Goal: Information Seeking & Learning: Learn about a topic

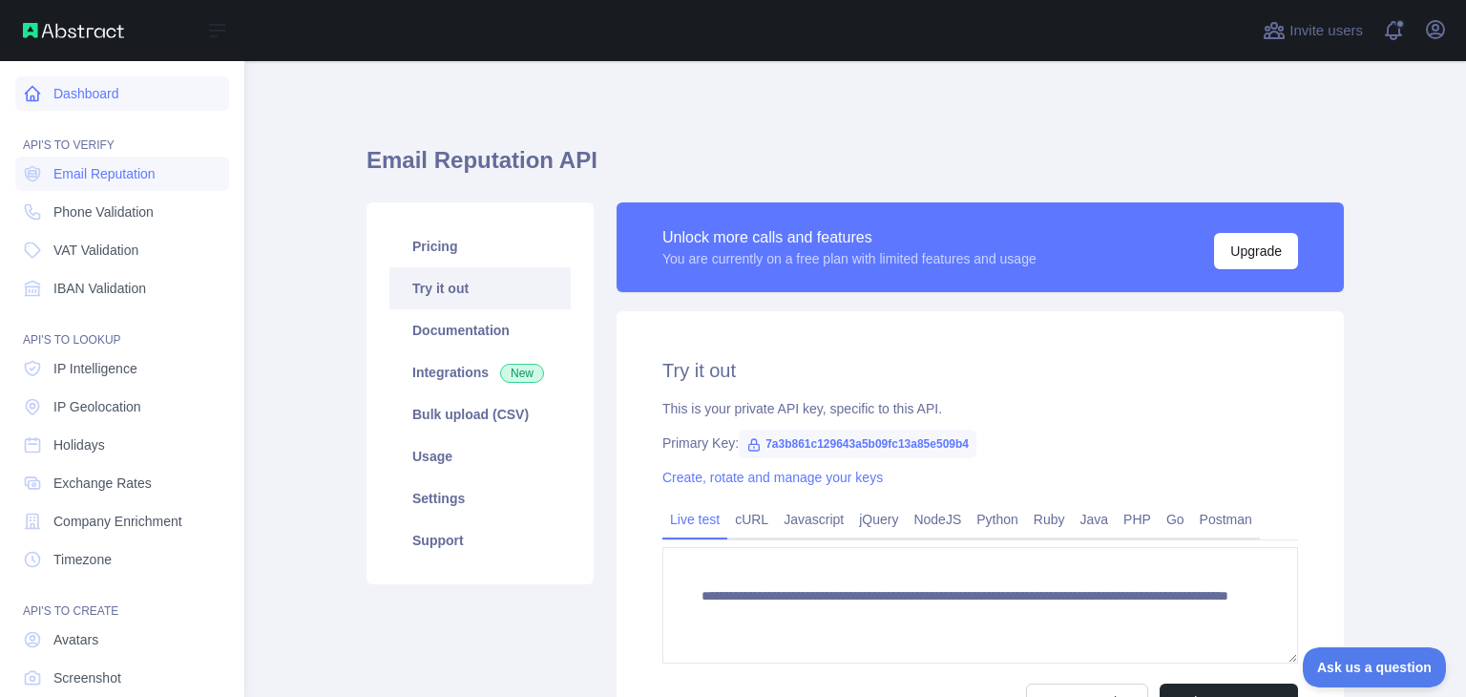
click at [98, 99] on link "Dashboard" at bounding box center [122, 93] width 214 height 34
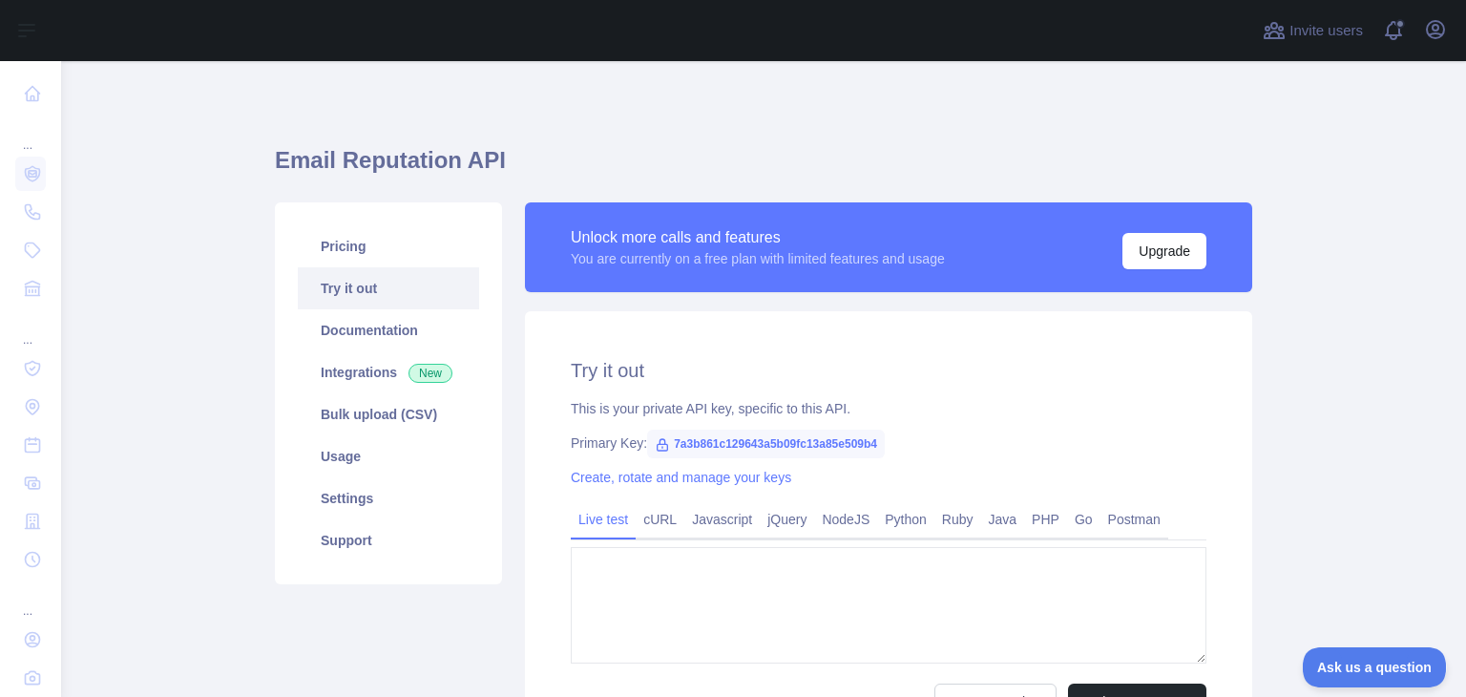
type textarea "**********"
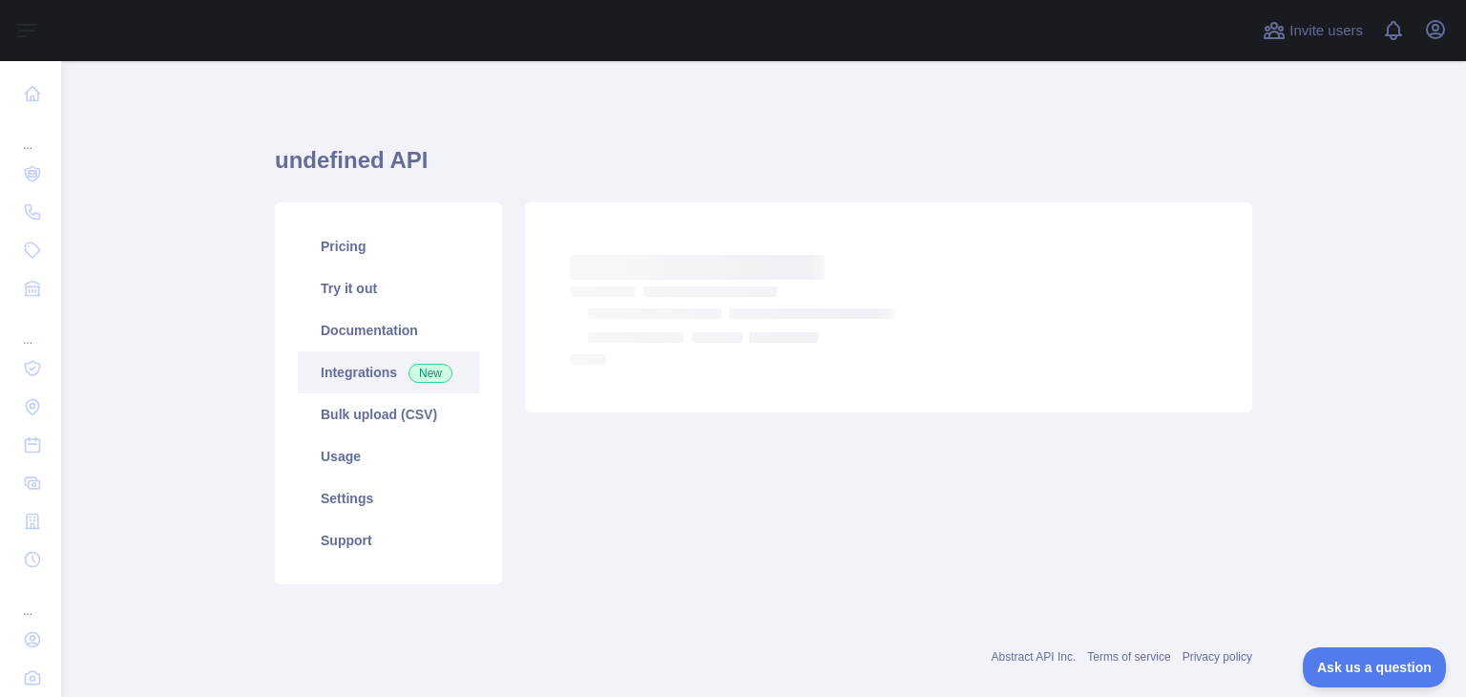
click at [378, 373] on link "Integrations New" at bounding box center [388, 372] width 181 height 42
click at [380, 411] on link "Bulk upload (CSV)" at bounding box center [388, 414] width 181 height 42
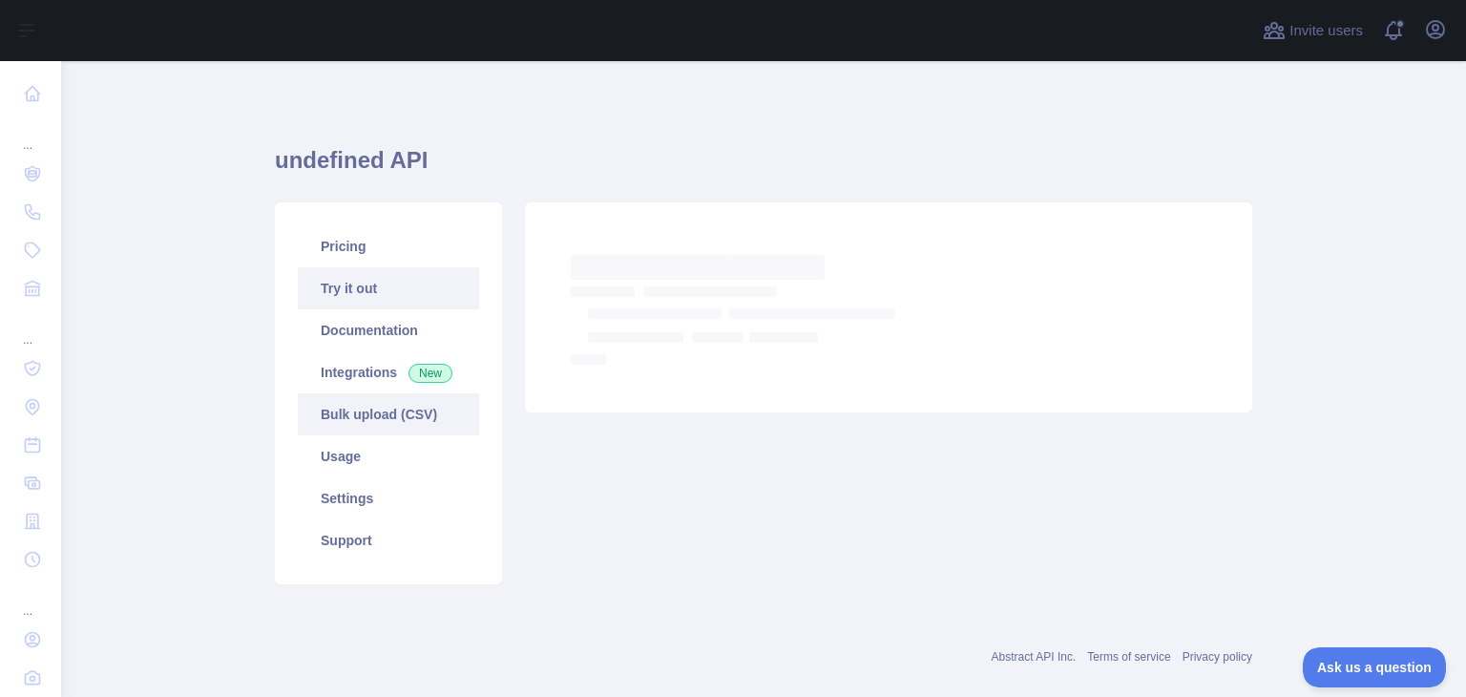
click at [356, 288] on link "Try it out" at bounding box center [388, 288] width 181 height 42
click at [353, 229] on link "Pricing" at bounding box center [388, 246] width 181 height 42
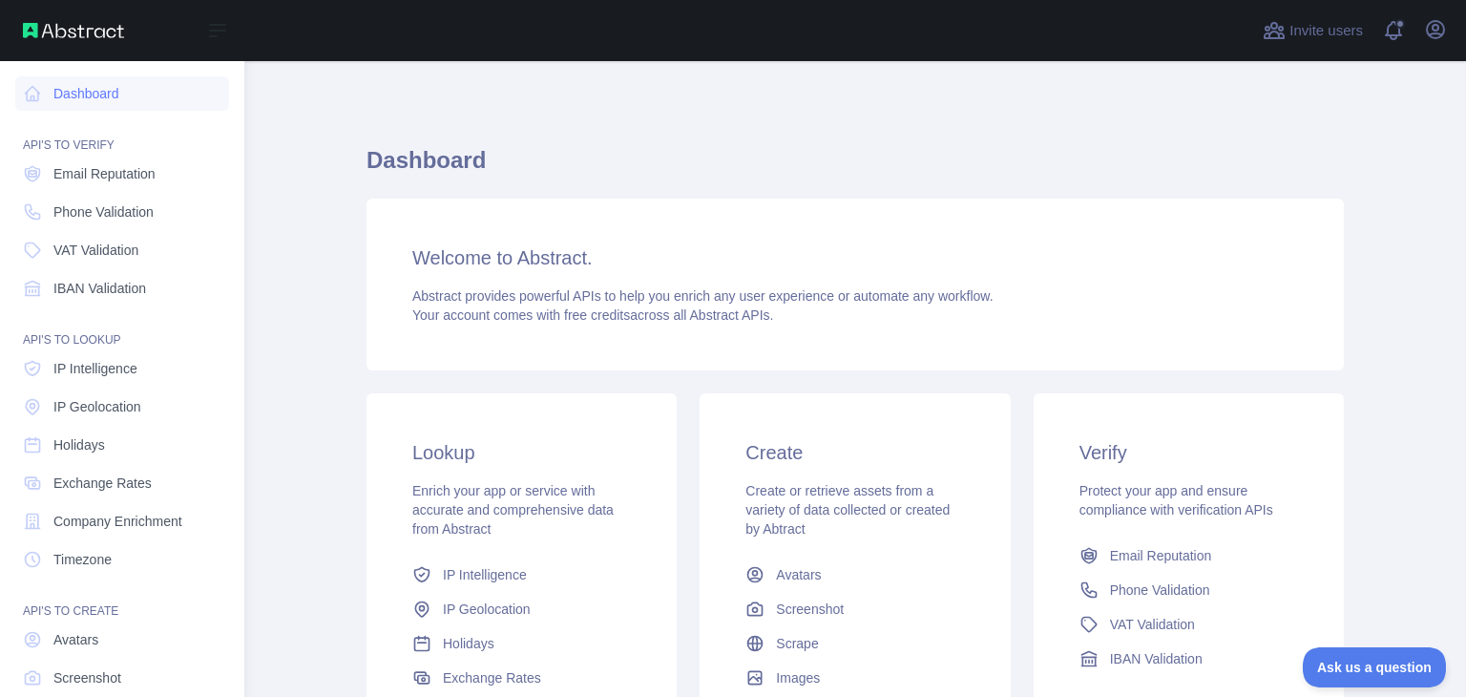
click at [69, 35] on img at bounding box center [73, 30] width 101 height 15
click at [76, 148] on div "API'S TO VERIFY" at bounding box center [122, 134] width 214 height 38
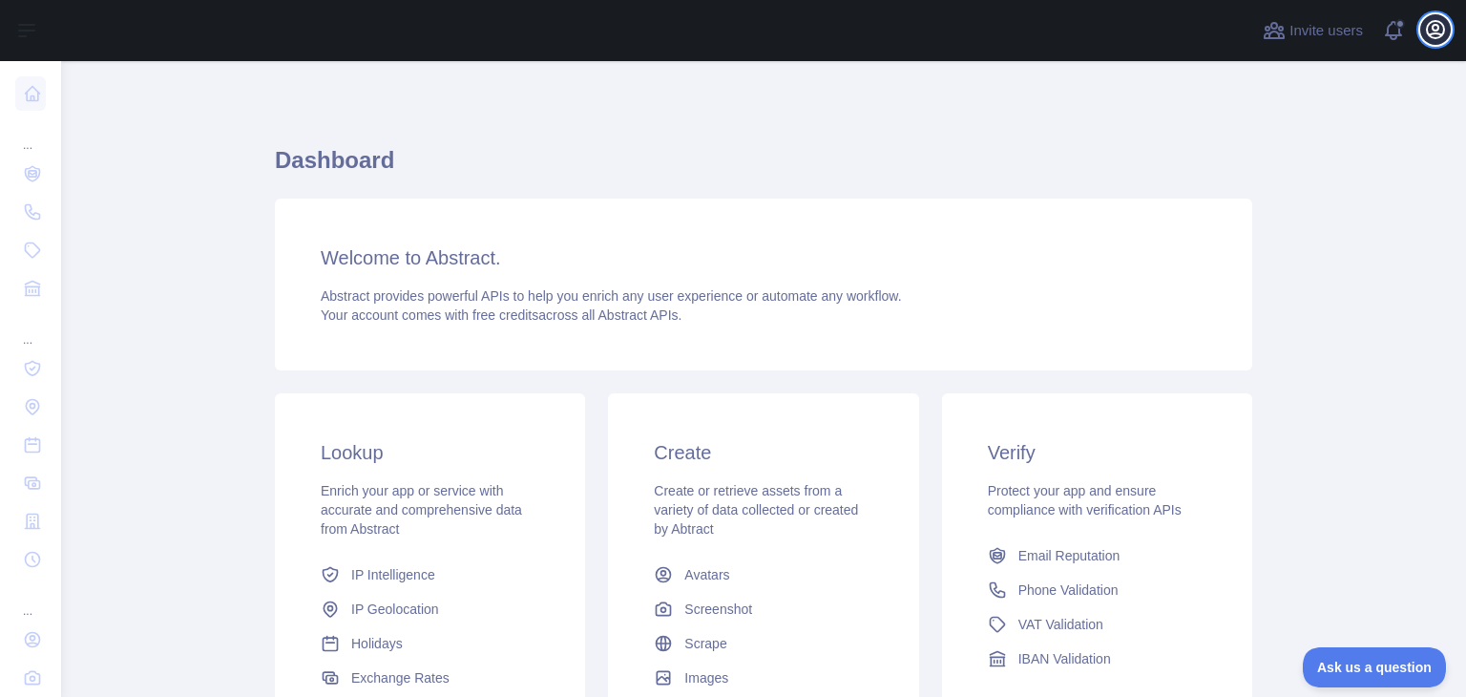
click at [1428, 26] on icon "button" at bounding box center [1435, 29] width 23 height 23
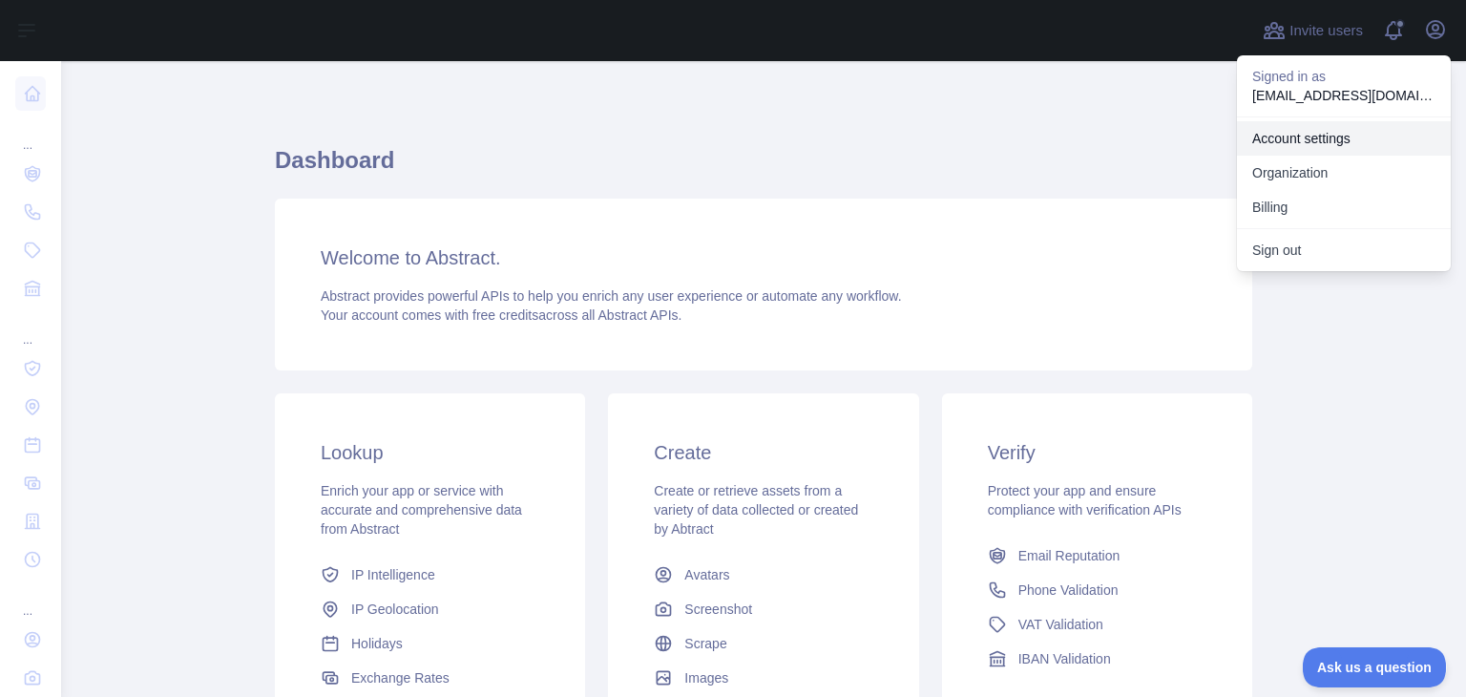
click at [1340, 136] on link "Account settings" at bounding box center [1344, 138] width 214 height 34
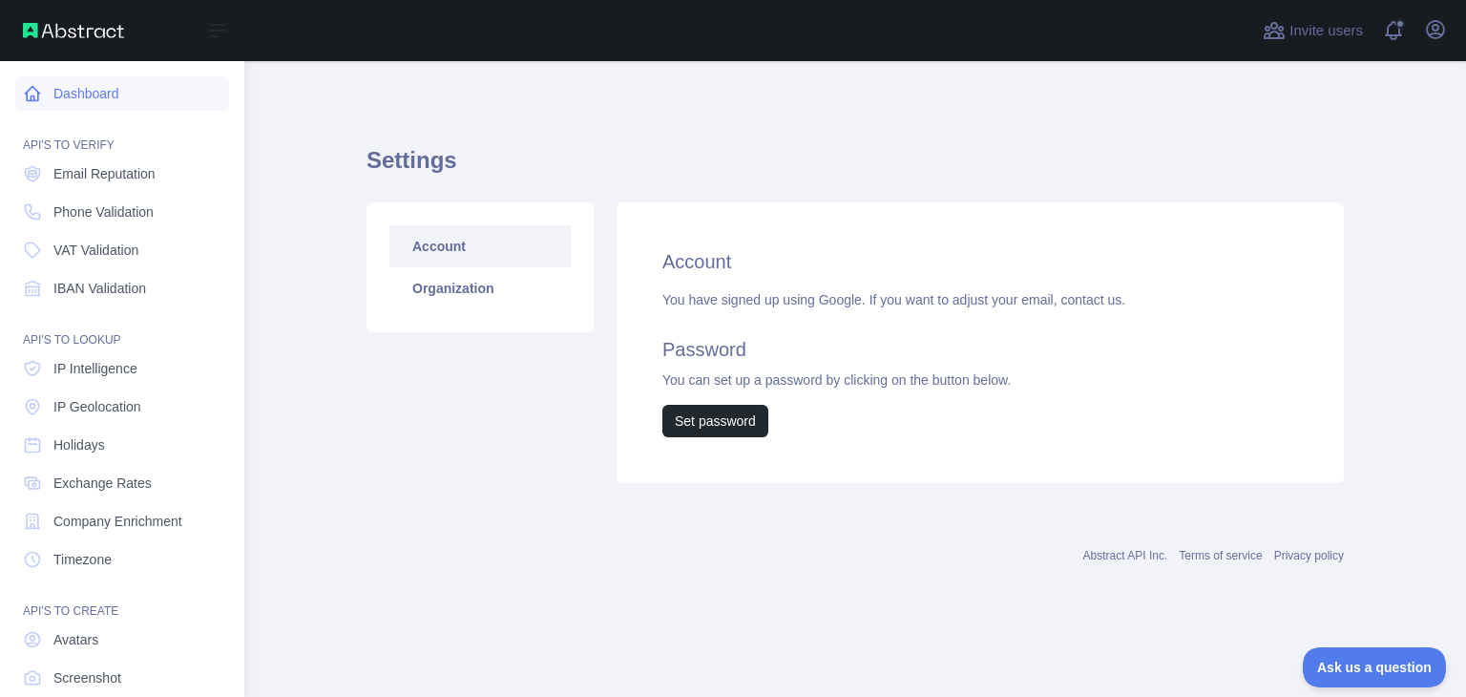
click at [79, 93] on link "Dashboard" at bounding box center [122, 93] width 214 height 34
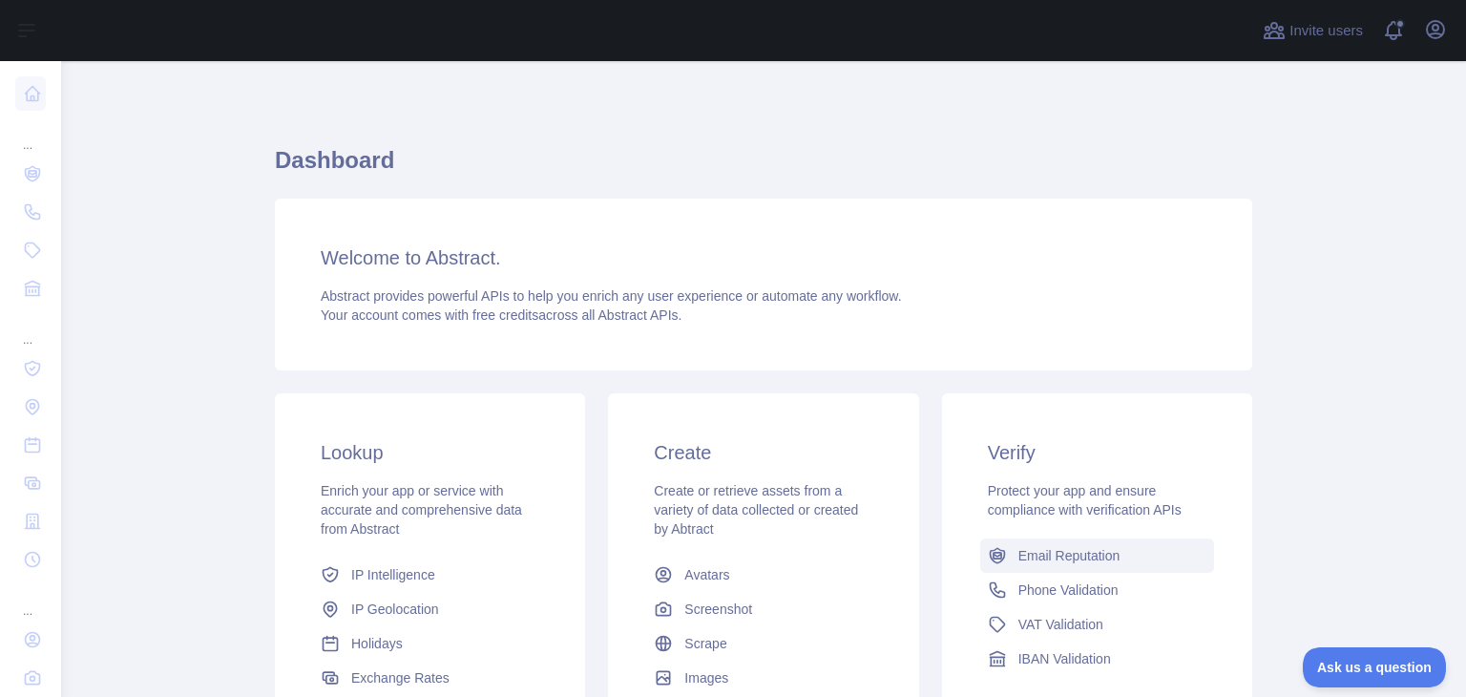
click at [1064, 566] on link "Email Reputation" at bounding box center [1097, 555] width 234 height 34
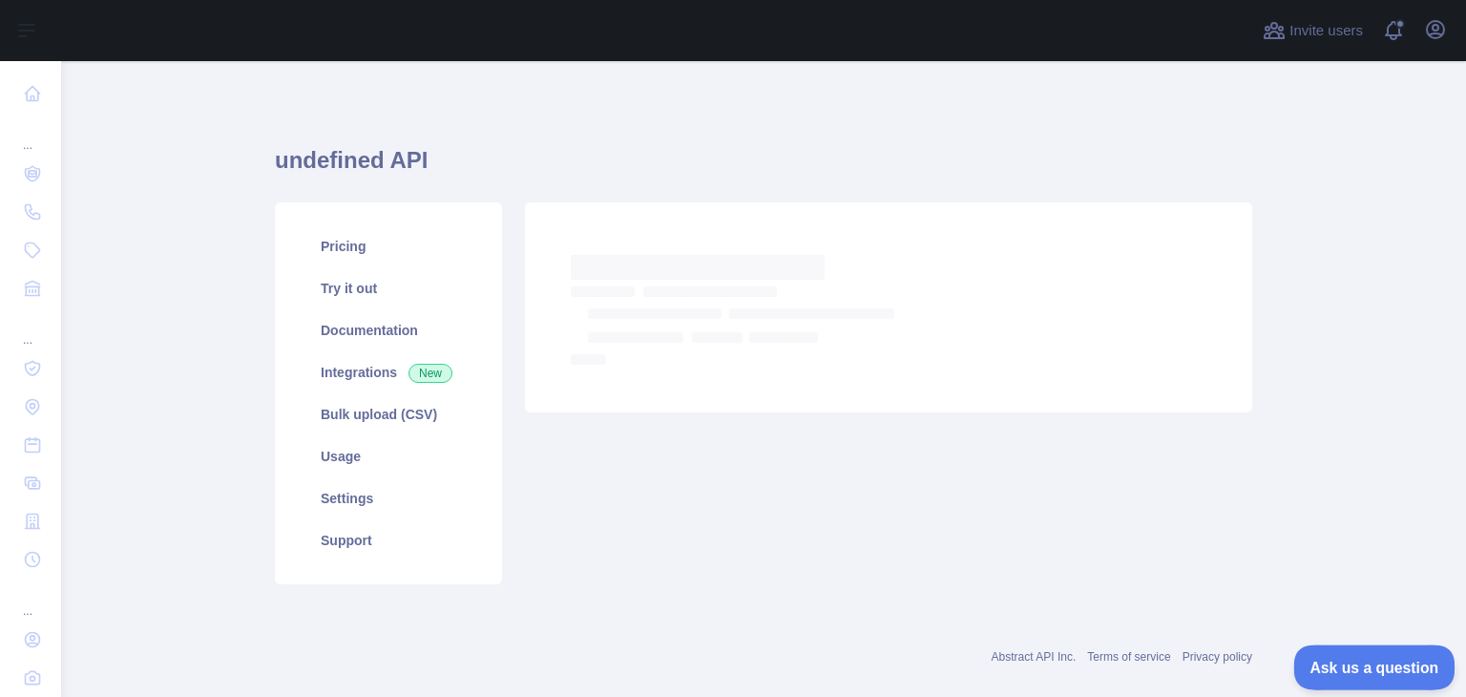
click at [1363, 658] on span "Ask us a question" at bounding box center [1364, 664] width 143 height 13
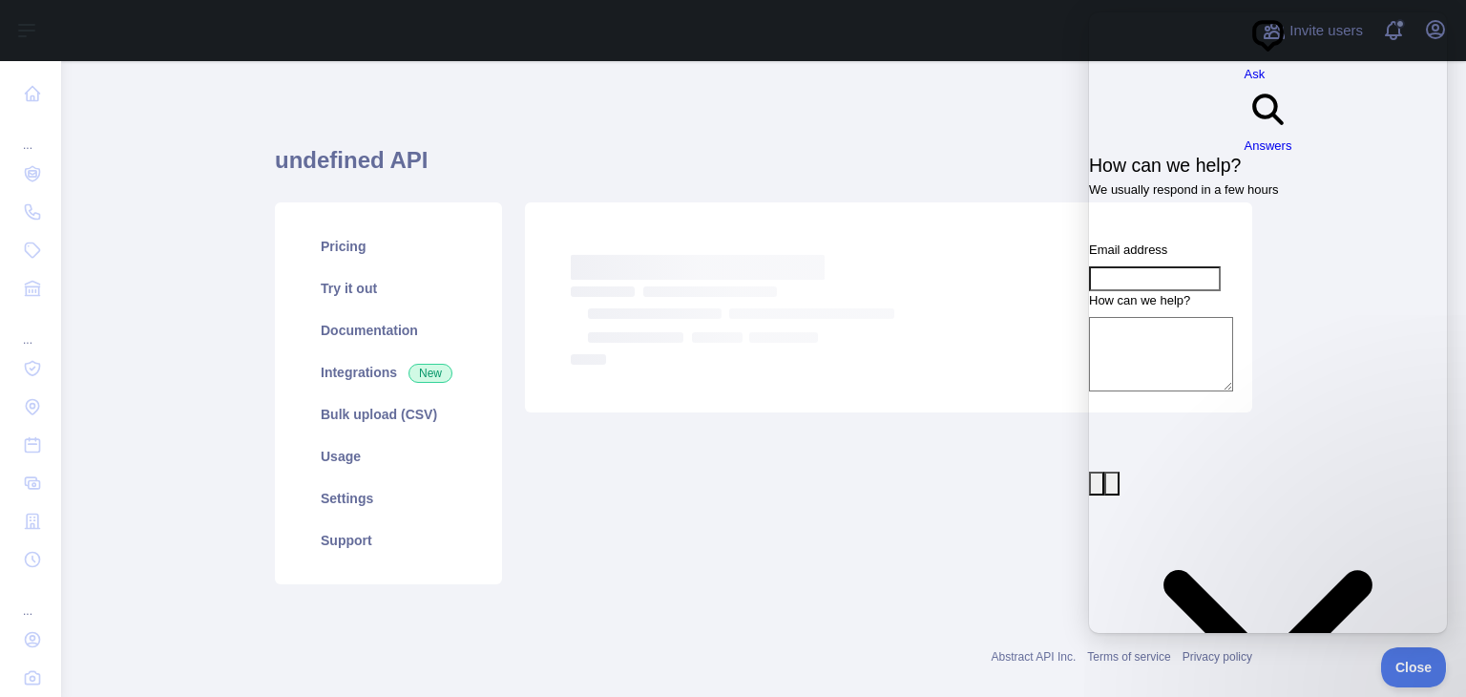
click at [1292, 138] on span "Answers" at bounding box center [1269, 145] width 48 height 14
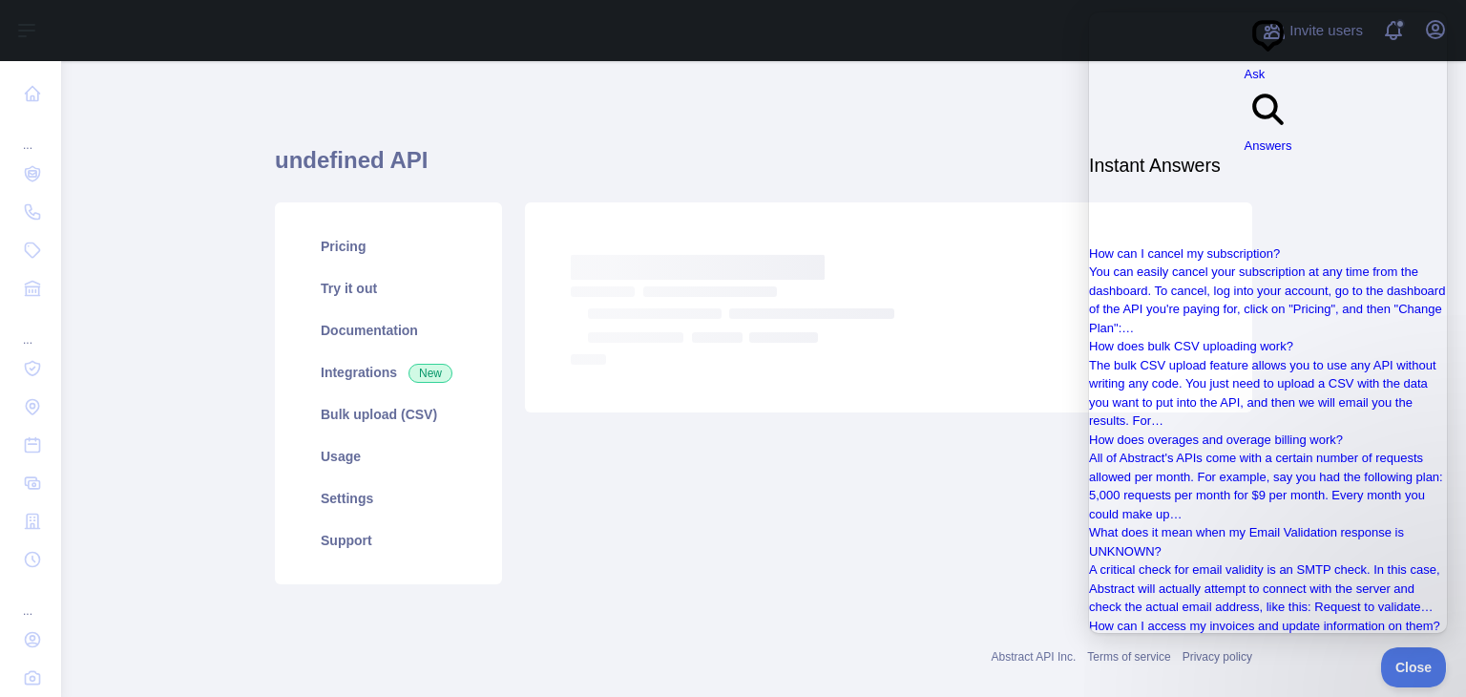
type input "**********"
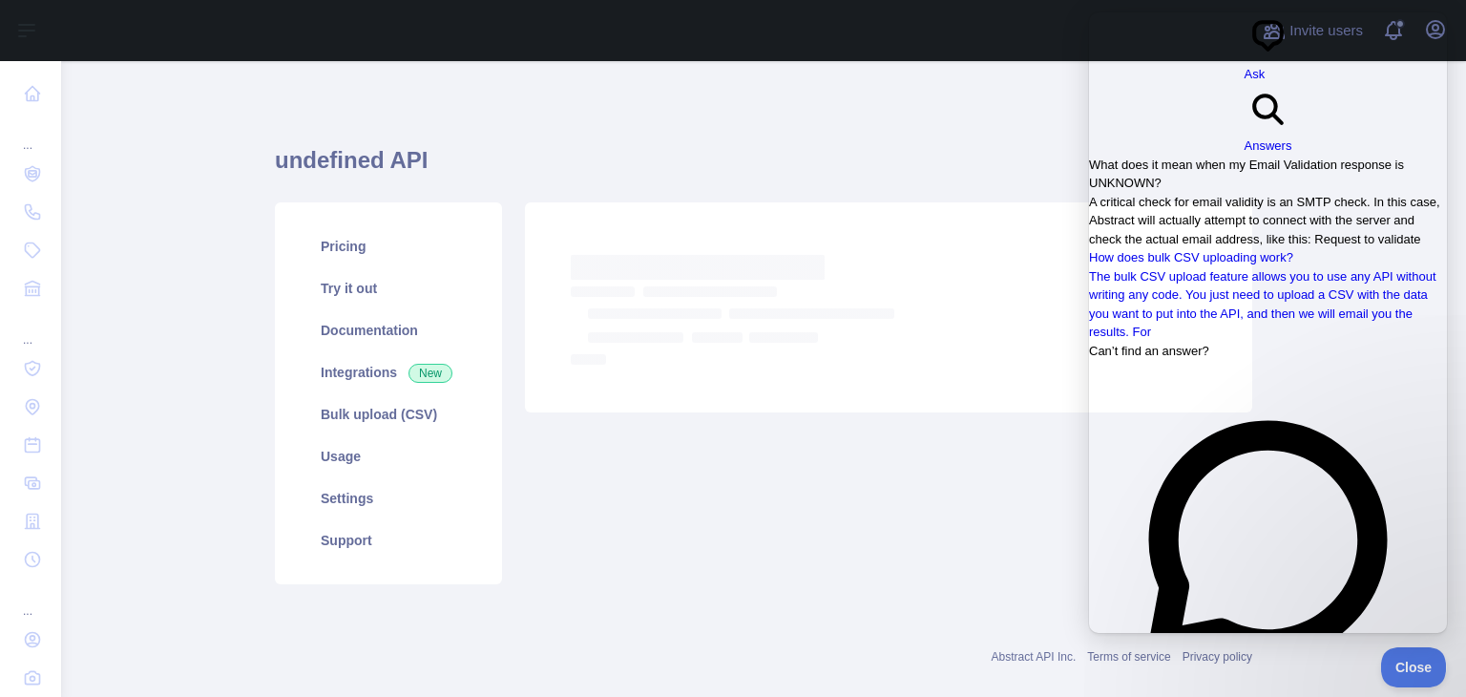
click at [1275, 195] on span "A critical check for email validity is an SMTP check. In this case, Abstract wi…" at bounding box center [1264, 221] width 351 height 52
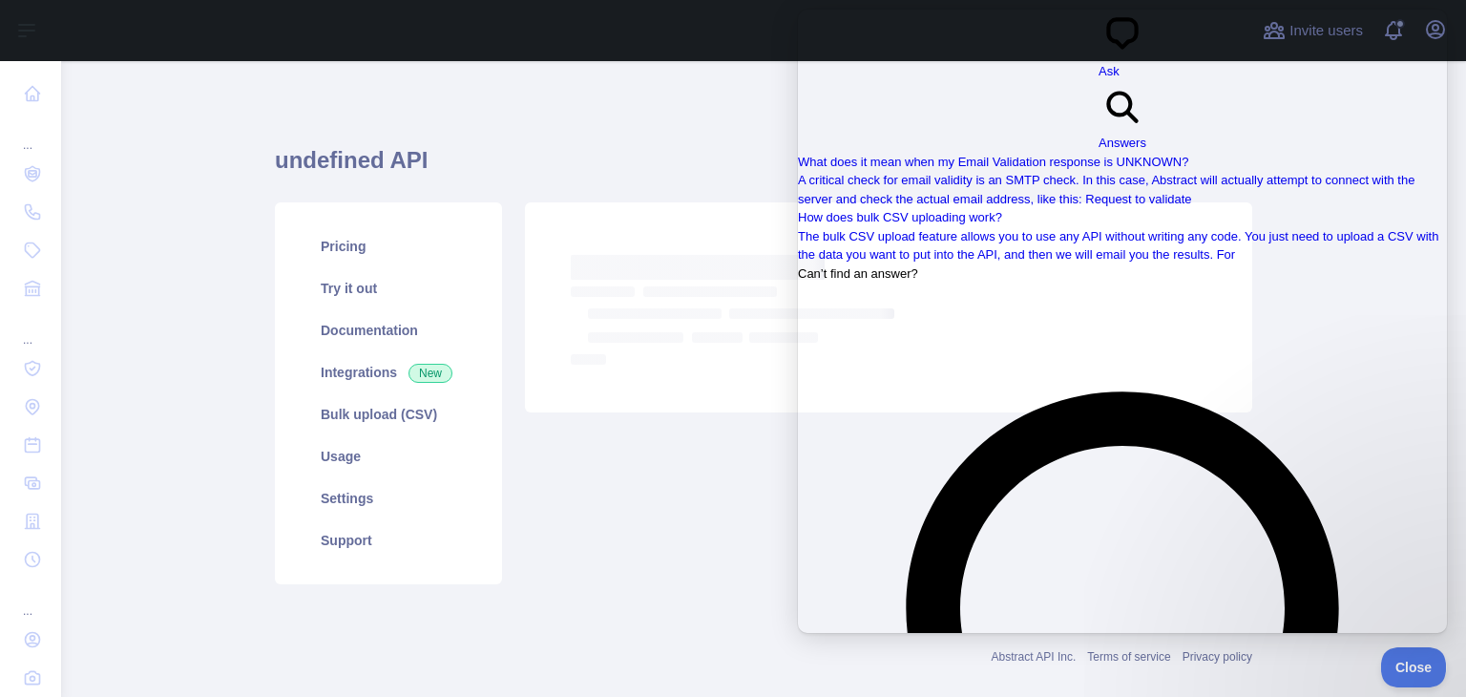
scroll to position [66, 0]
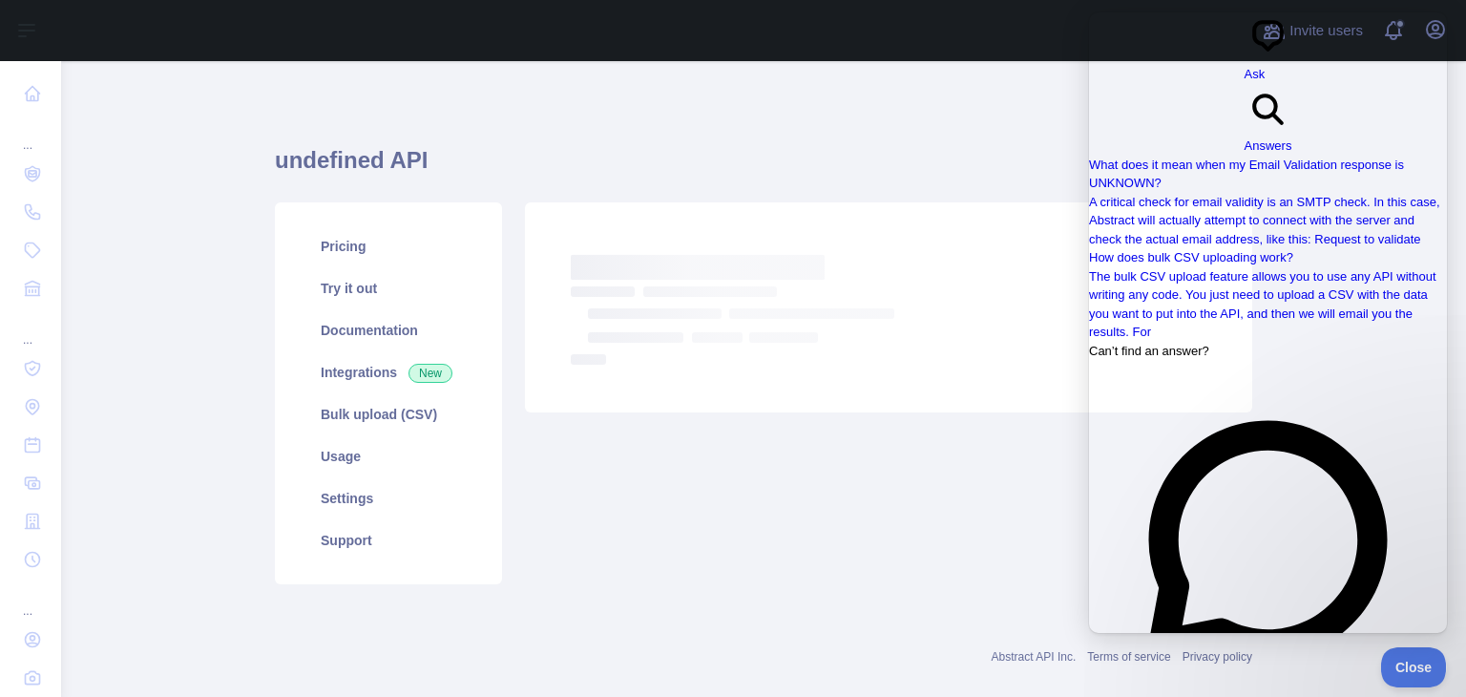
scroll to position [21, 0]
type input "**********"
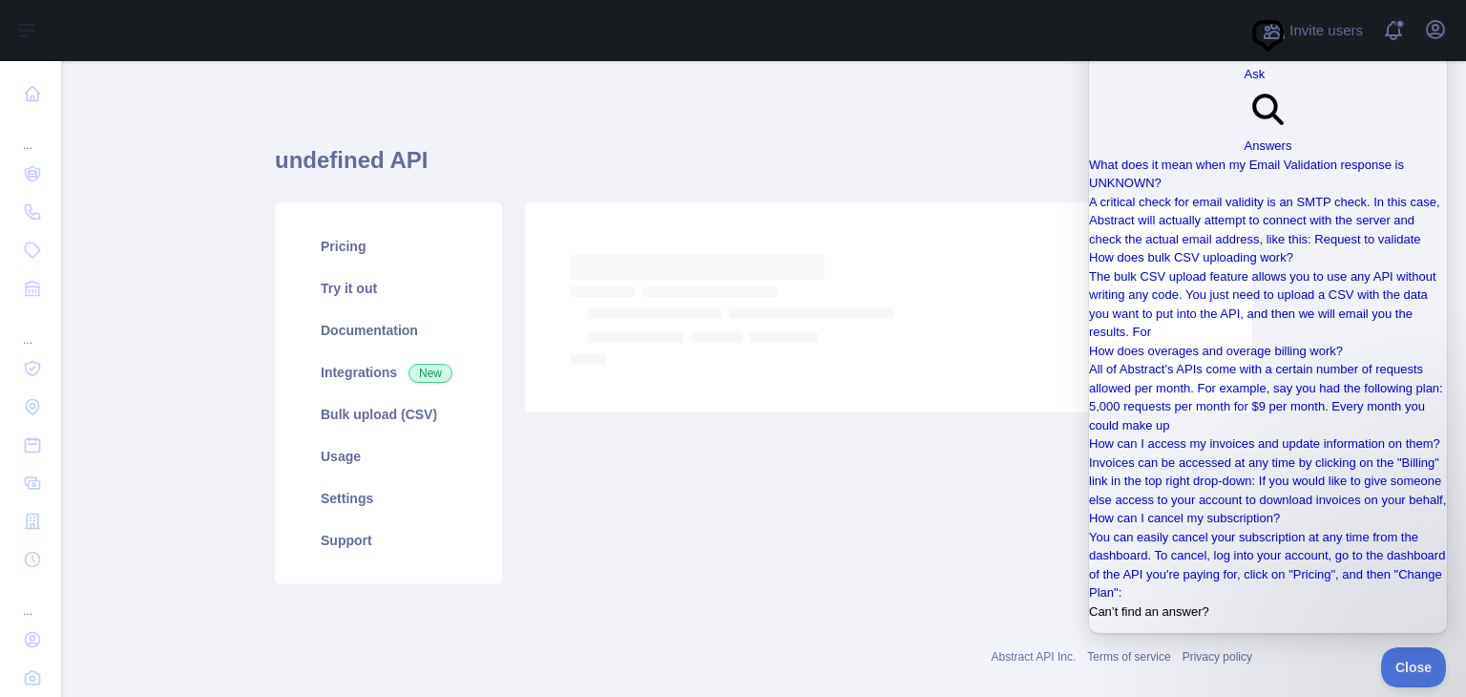
scroll to position [424, 0]
drag, startPoint x: 1279, startPoint y: 610, endPoint x: 1084, endPoint y: 639, distance: 196.9
click at [1089, 639] on html "**********" at bounding box center [1268, 399] width 358 height 774
click at [855, 515] on div "Loading... Loading..." at bounding box center [888, 393] width 750 height 382
click at [1406, 660] on span "Close" at bounding box center [1408, 664] width 65 height 13
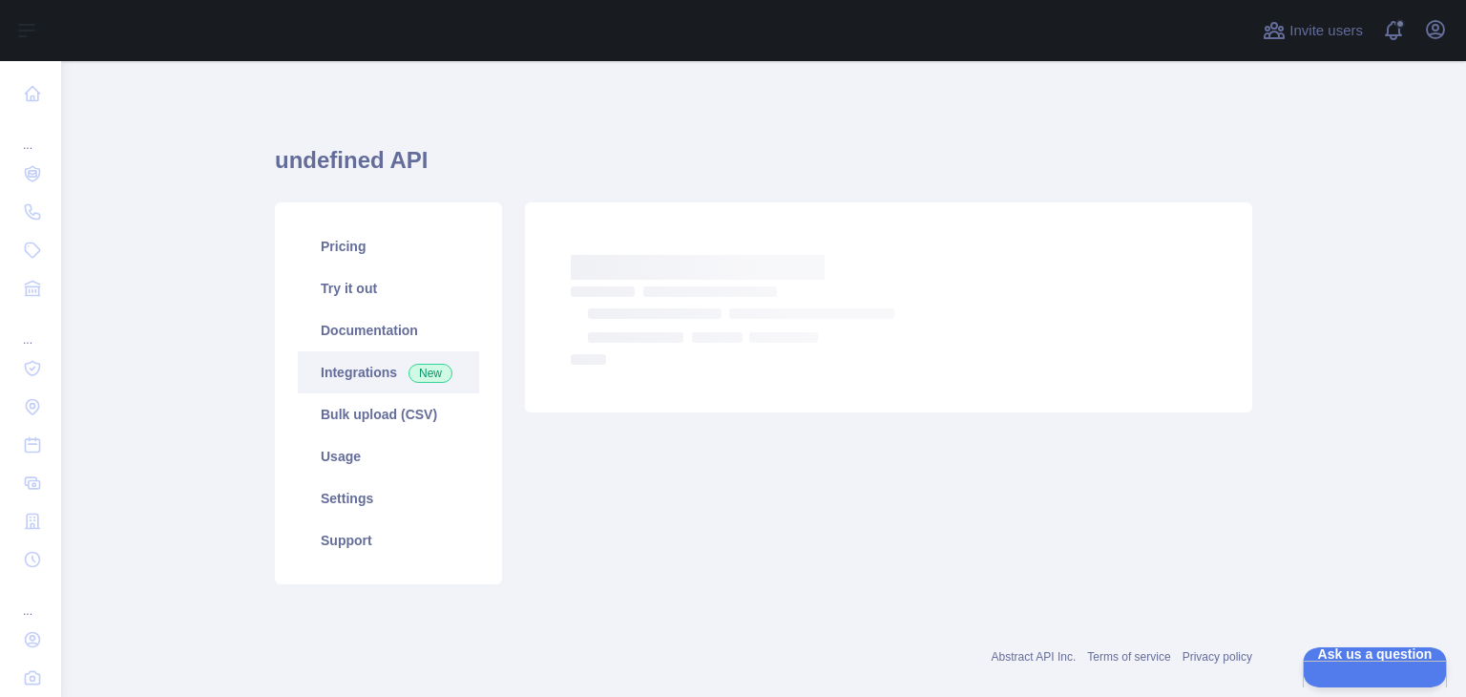
click at [363, 380] on link "Integrations New" at bounding box center [388, 372] width 181 height 42
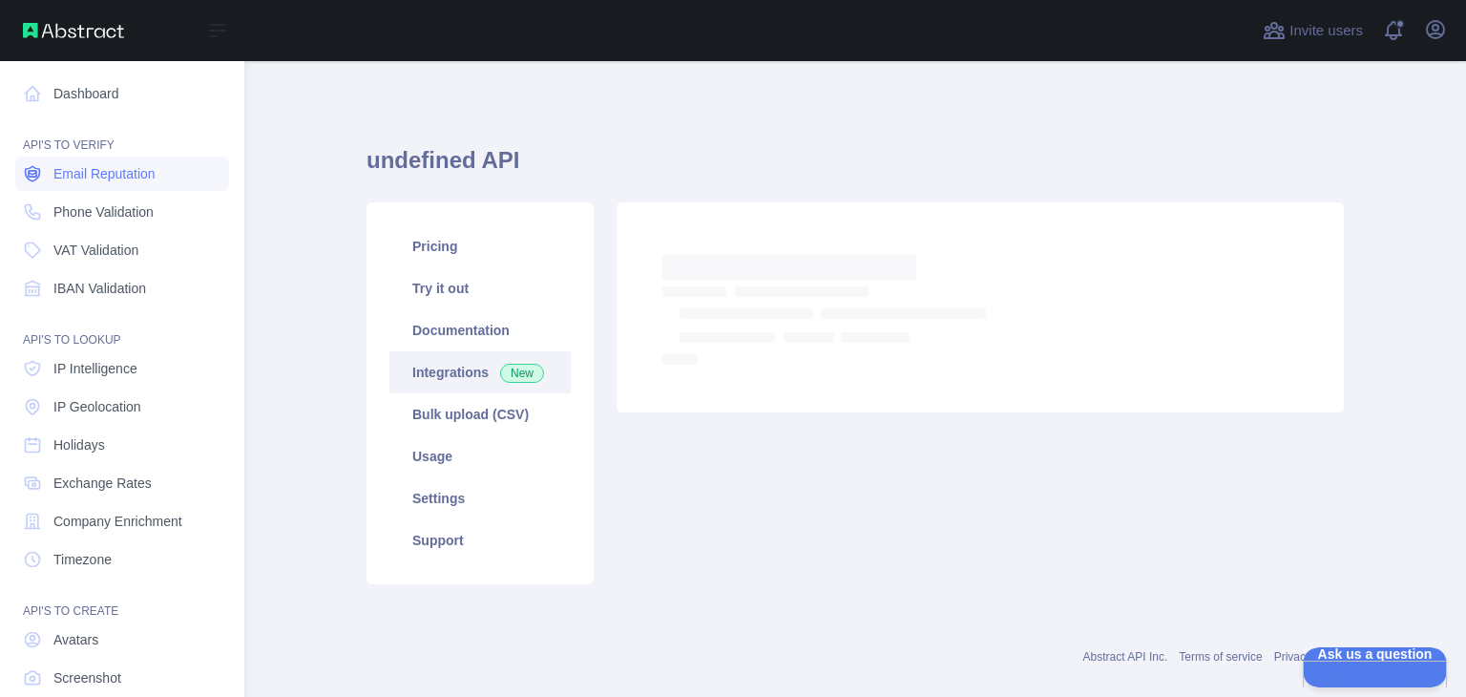
click at [86, 177] on span "Email Reputation" at bounding box center [104, 173] width 102 height 19
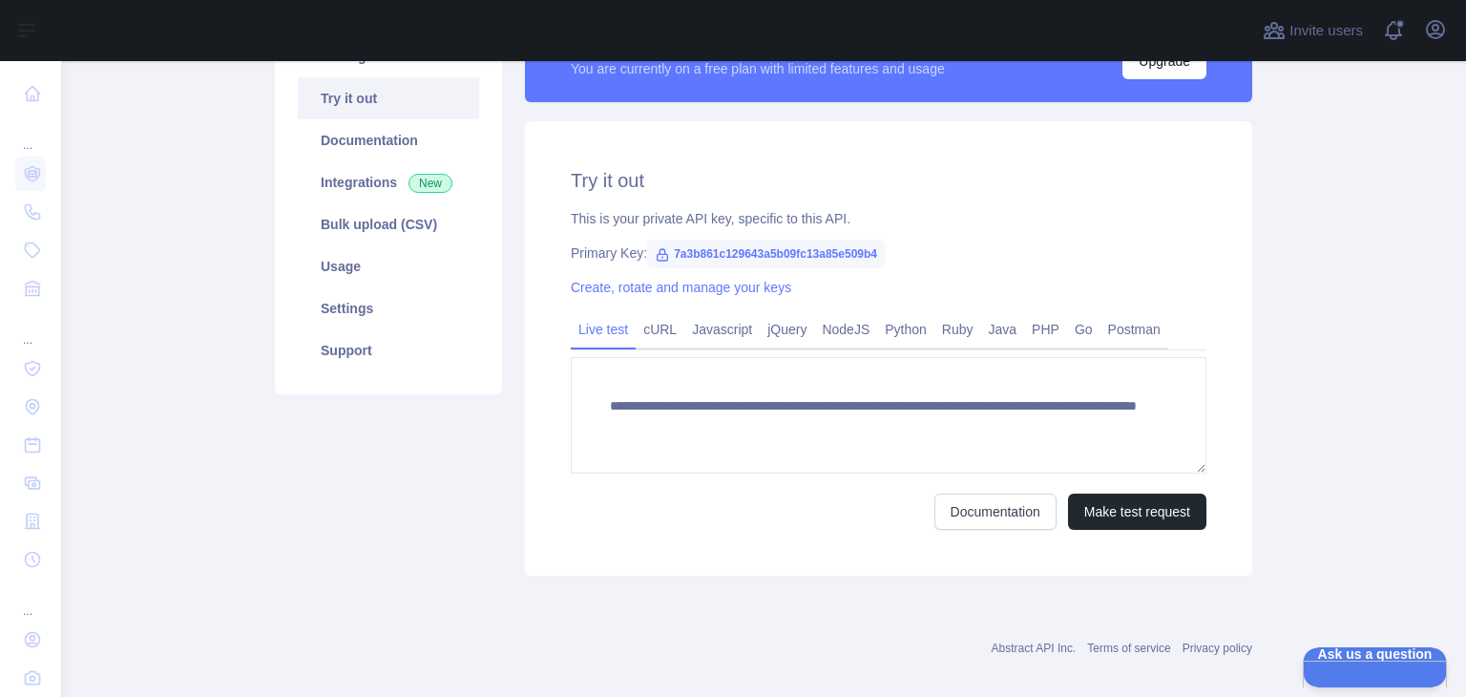
scroll to position [191, 0]
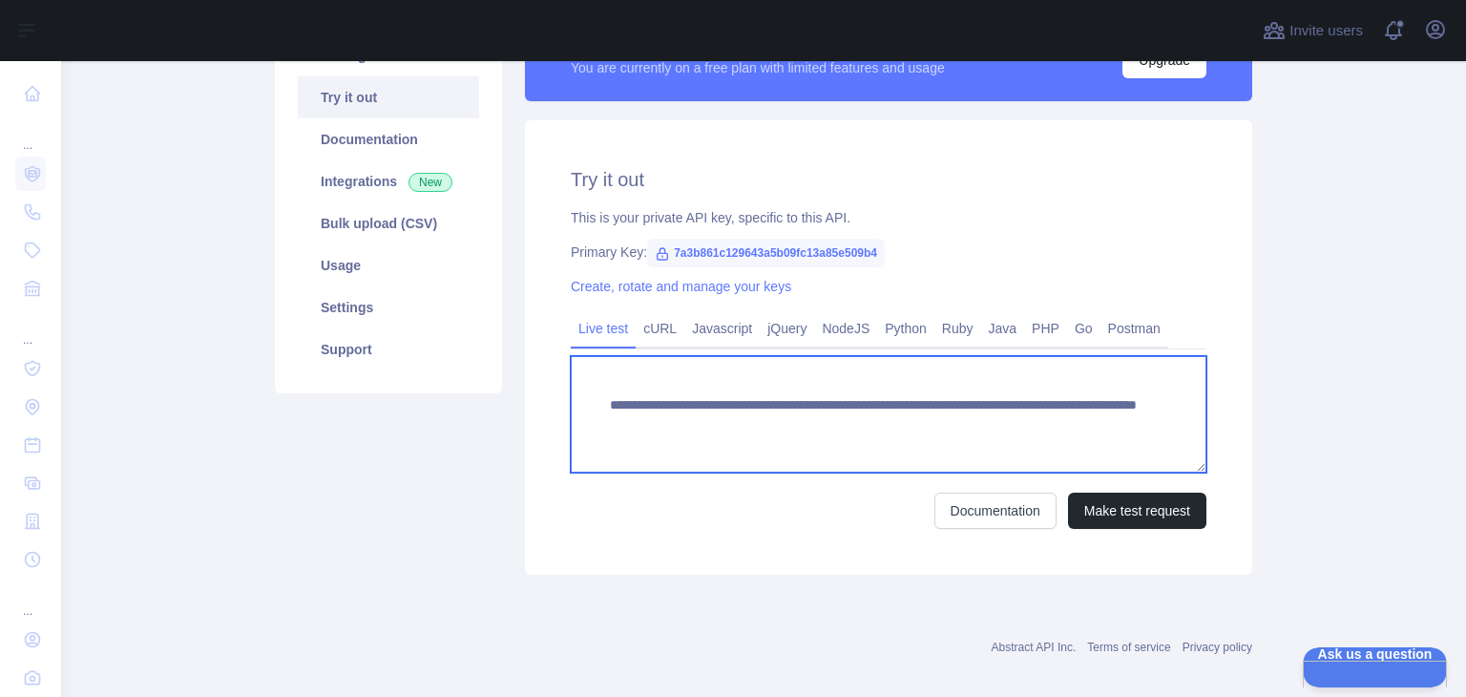
drag, startPoint x: 604, startPoint y: 402, endPoint x: 1060, endPoint y: 440, distance: 457.8
click at [1060, 440] on textarea "**********" at bounding box center [889, 414] width 636 height 116
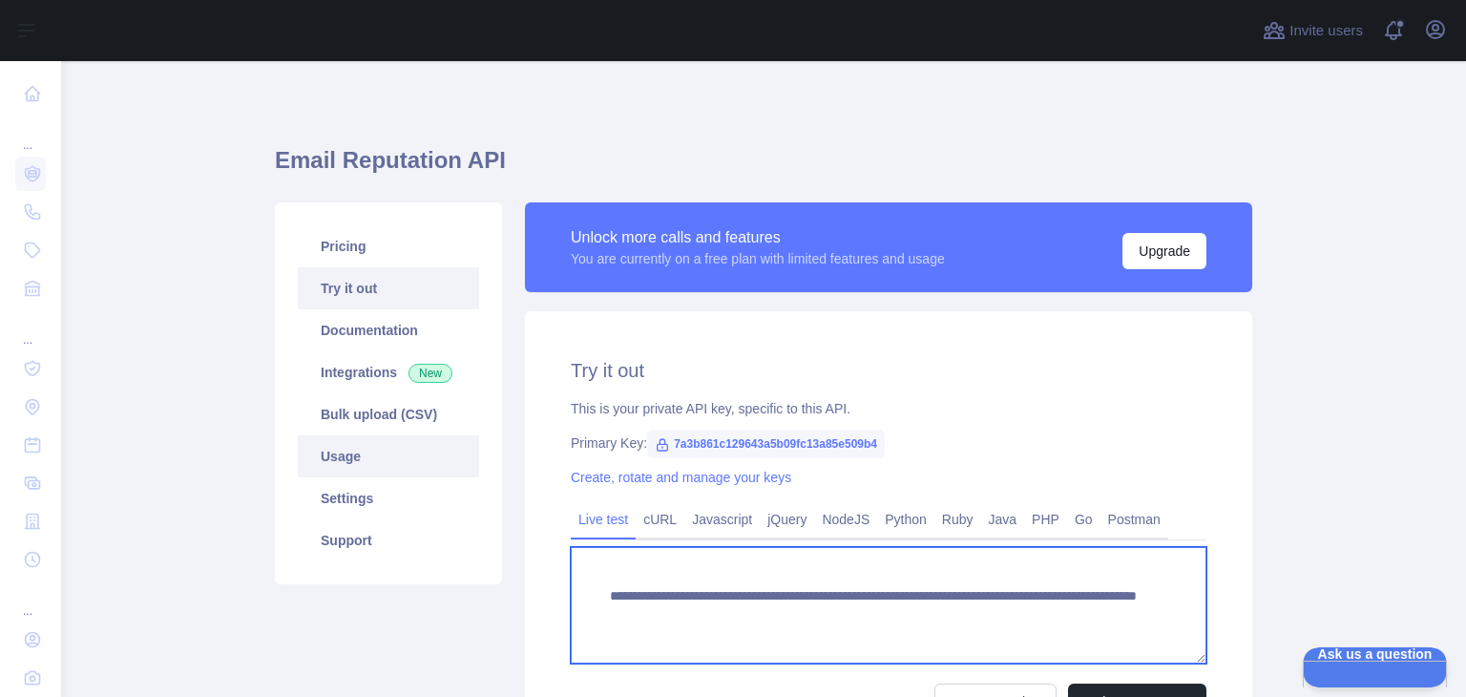
scroll to position [0, 0]
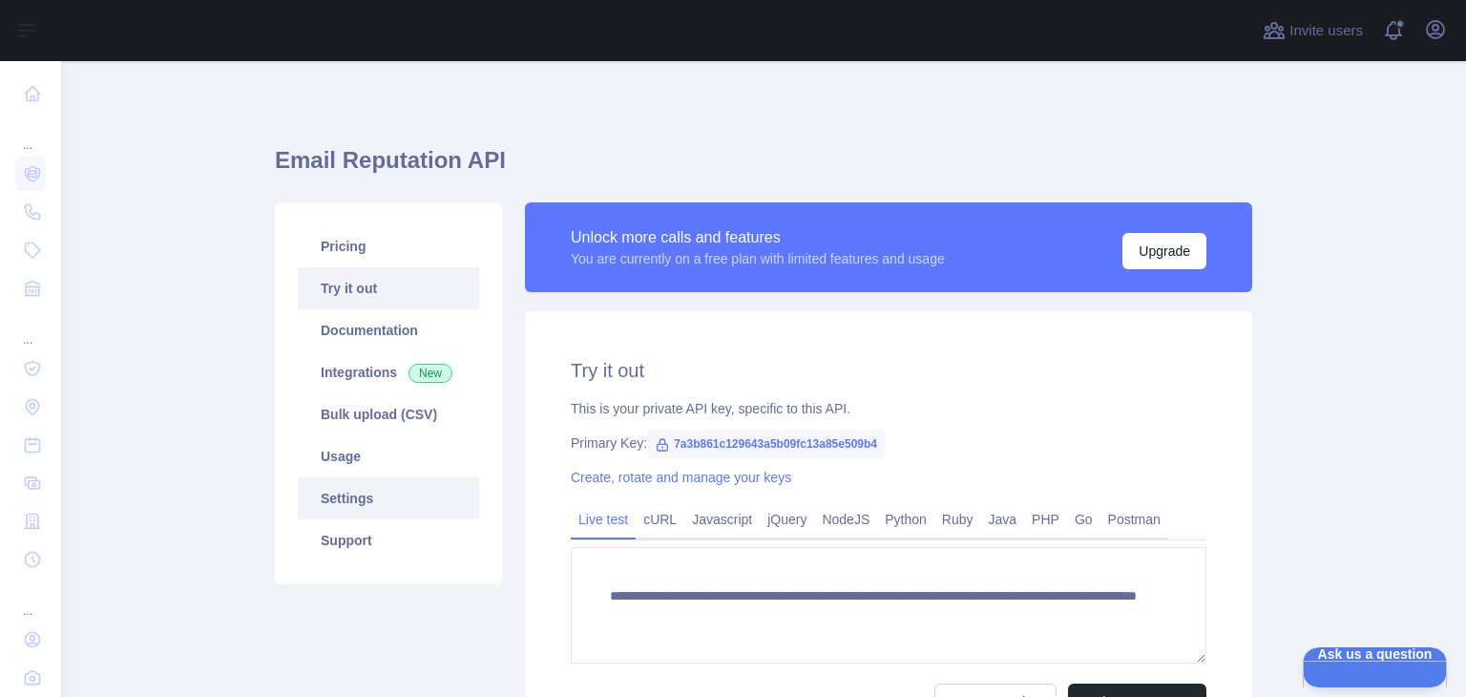
click at [363, 501] on link "Settings" at bounding box center [388, 498] width 181 height 42
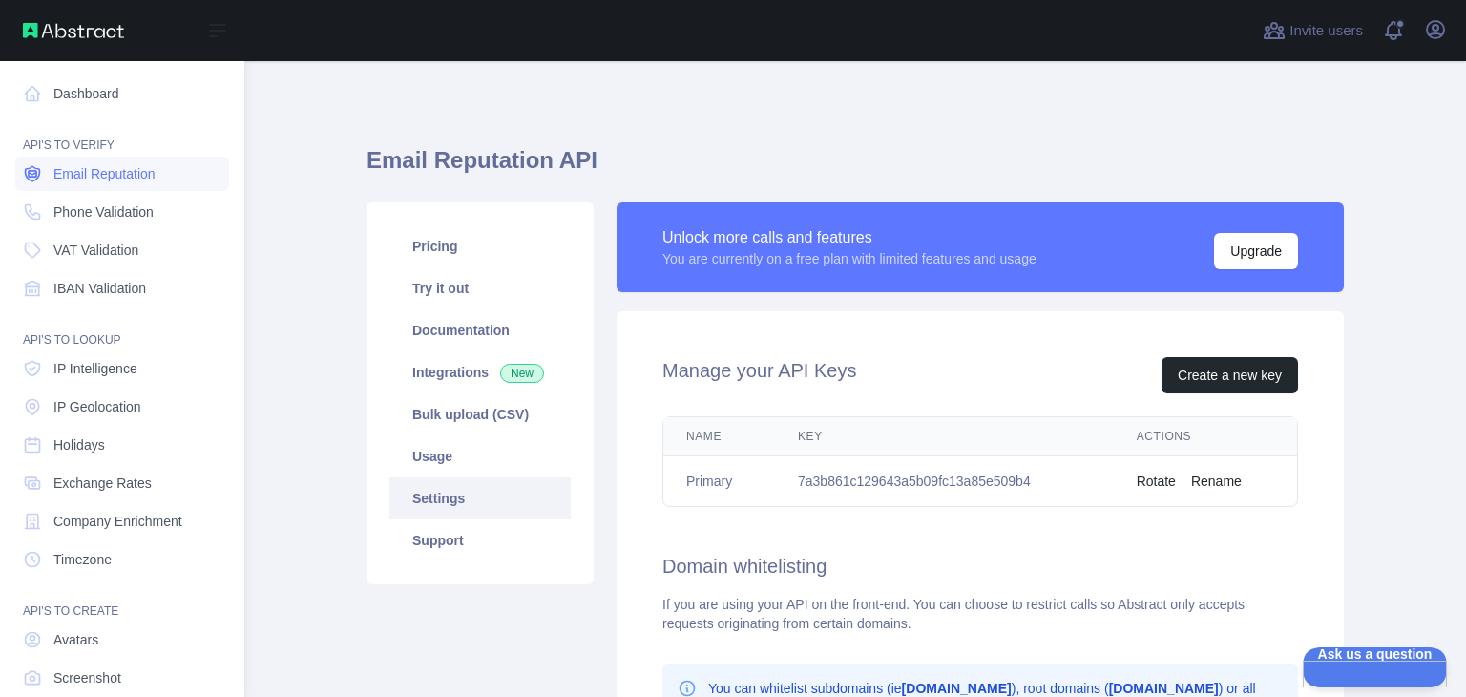
click at [122, 184] on link "Email Reputation" at bounding box center [122, 174] width 214 height 34
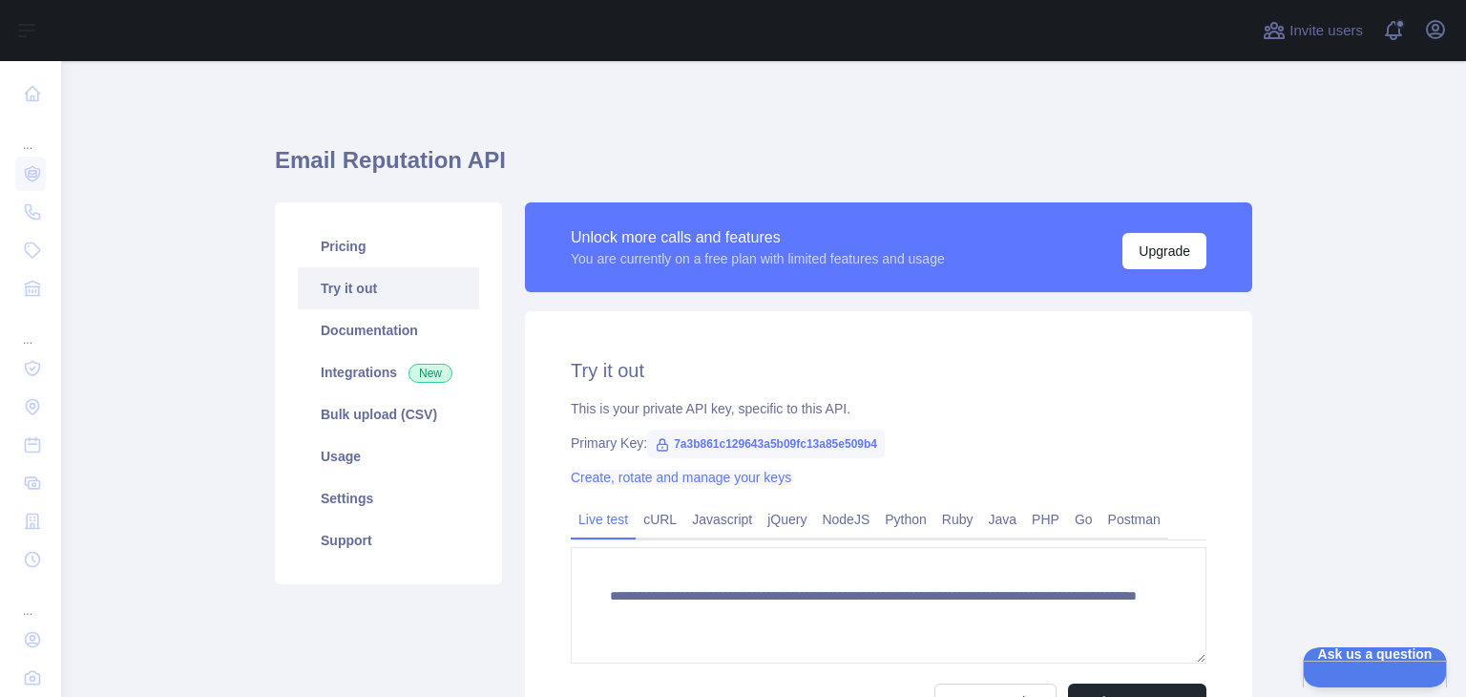
click at [688, 476] on link "Create, rotate and manage your keys" at bounding box center [681, 477] width 220 height 15
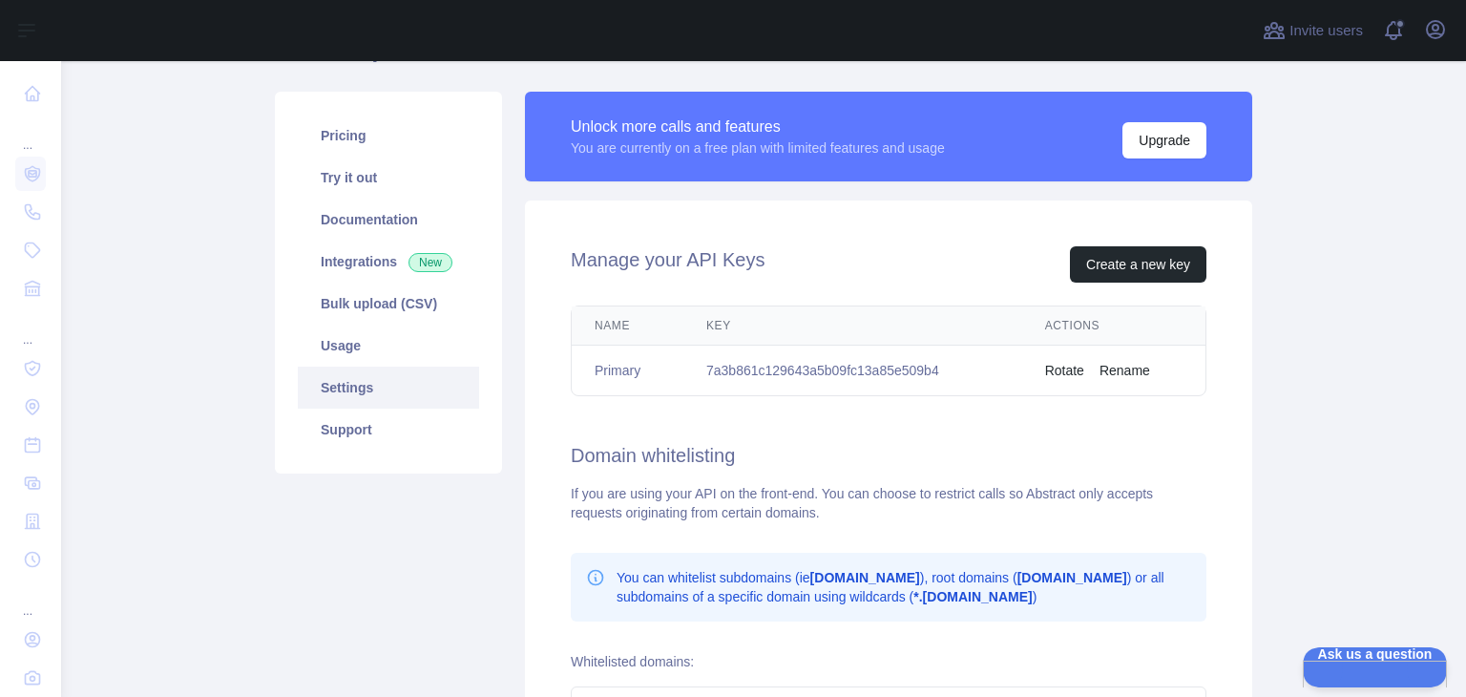
scroll to position [95, 0]
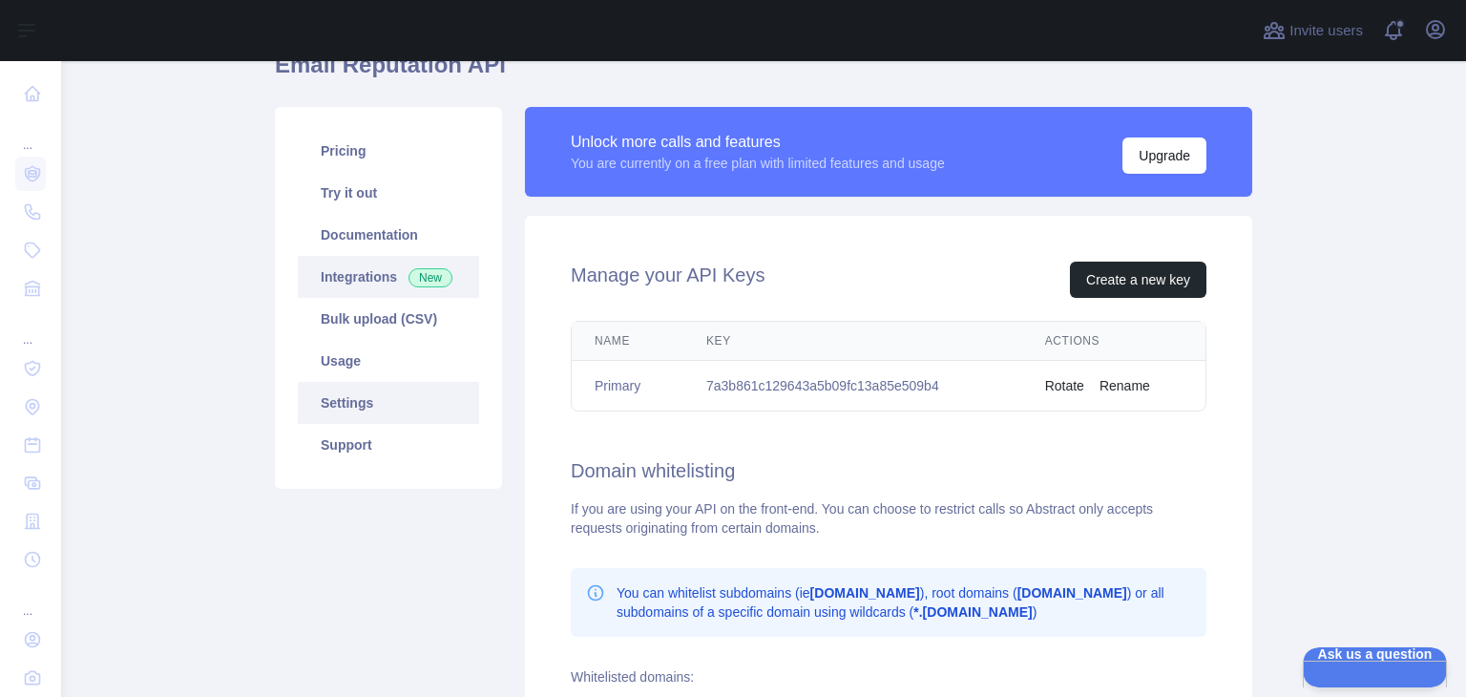
click at [368, 282] on link "Integrations New" at bounding box center [388, 277] width 181 height 42
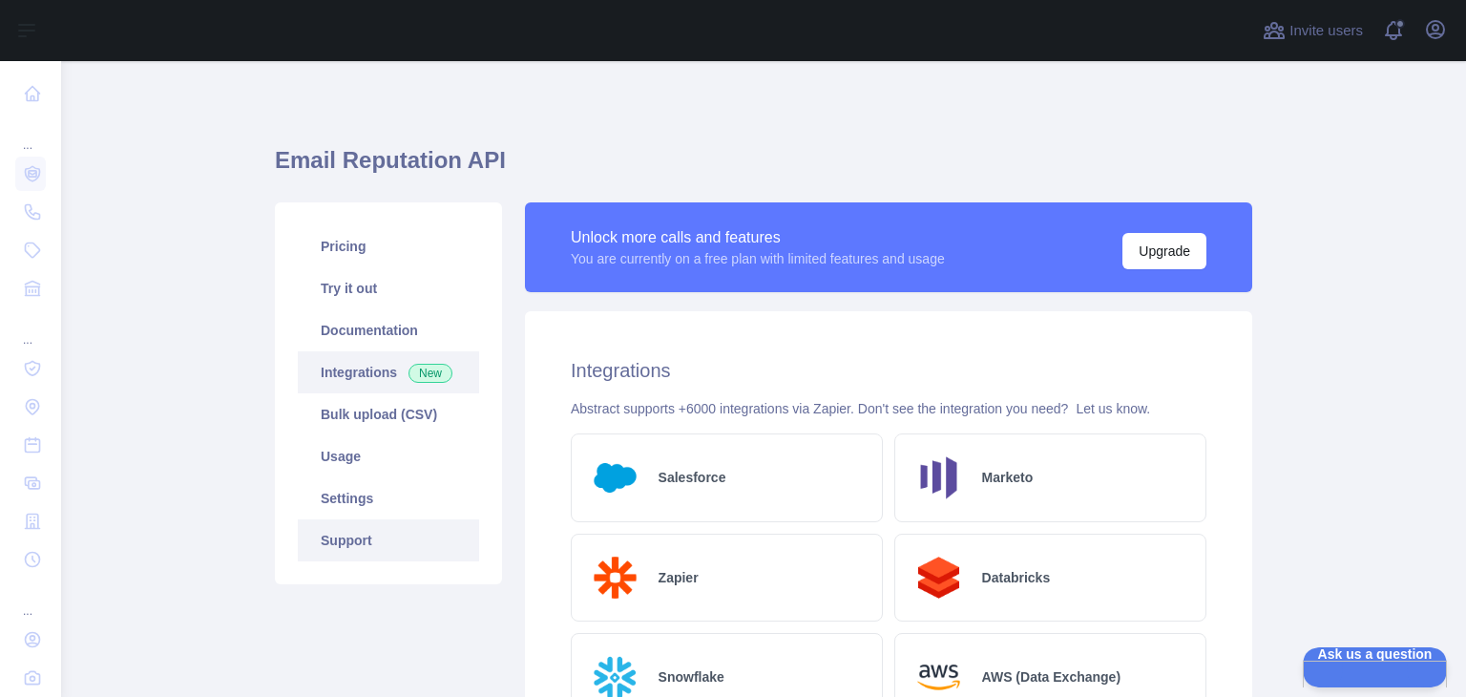
click at [359, 537] on link "Support" at bounding box center [388, 540] width 181 height 42
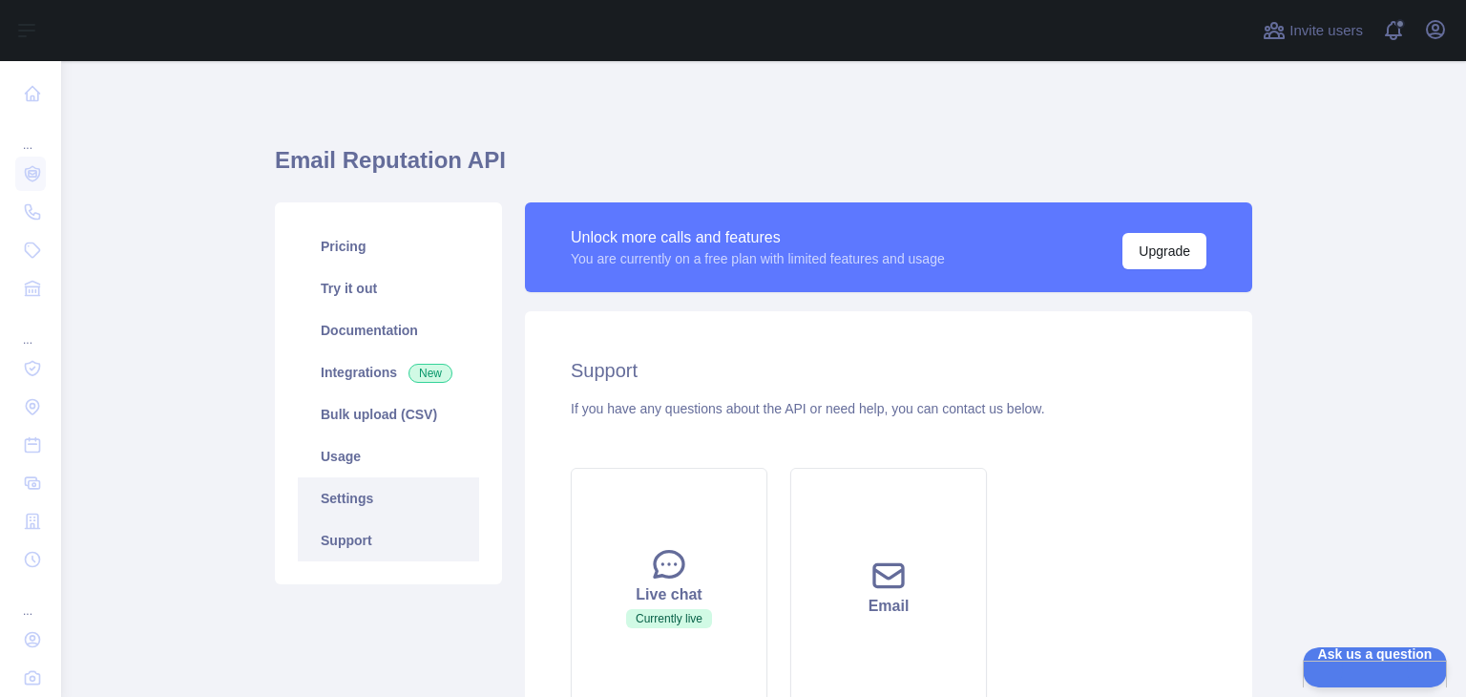
click at [361, 500] on link "Settings" at bounding box center [388, 498] width 181 height 42
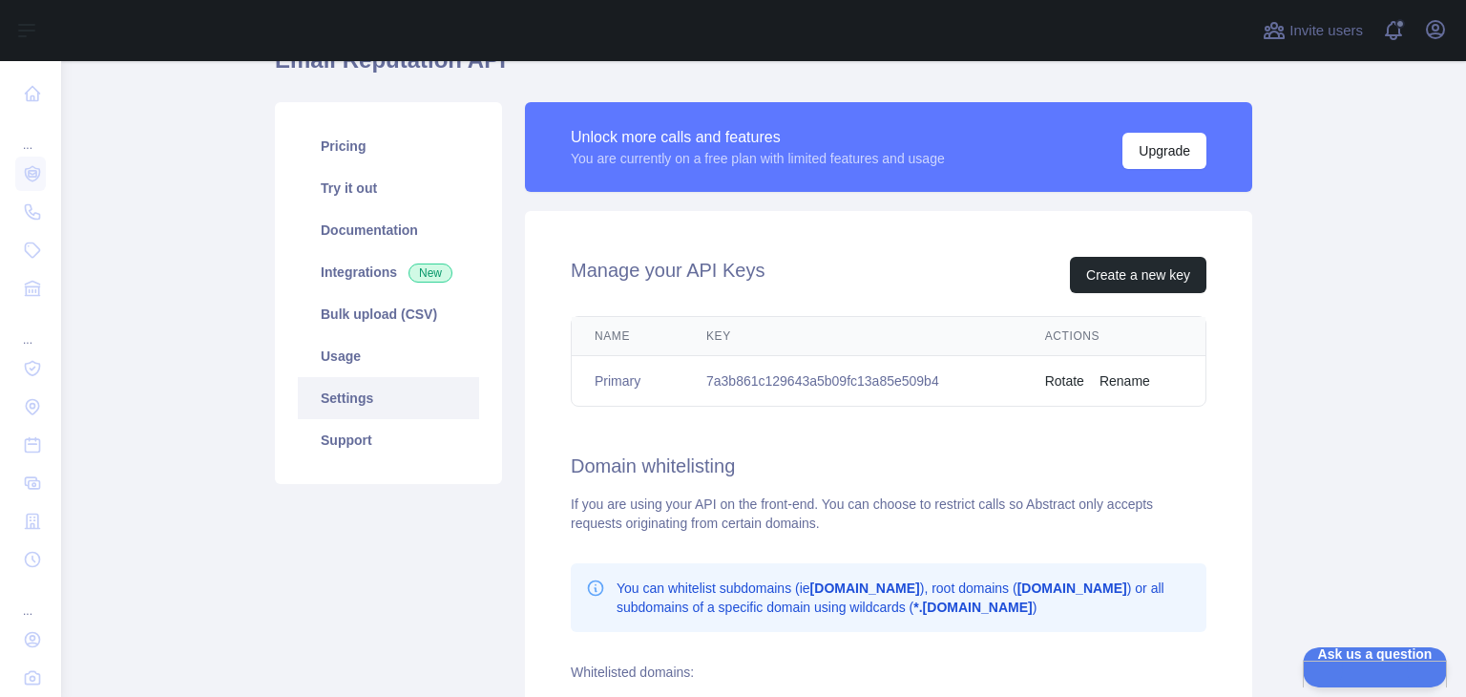
scroll to position [95, 0]
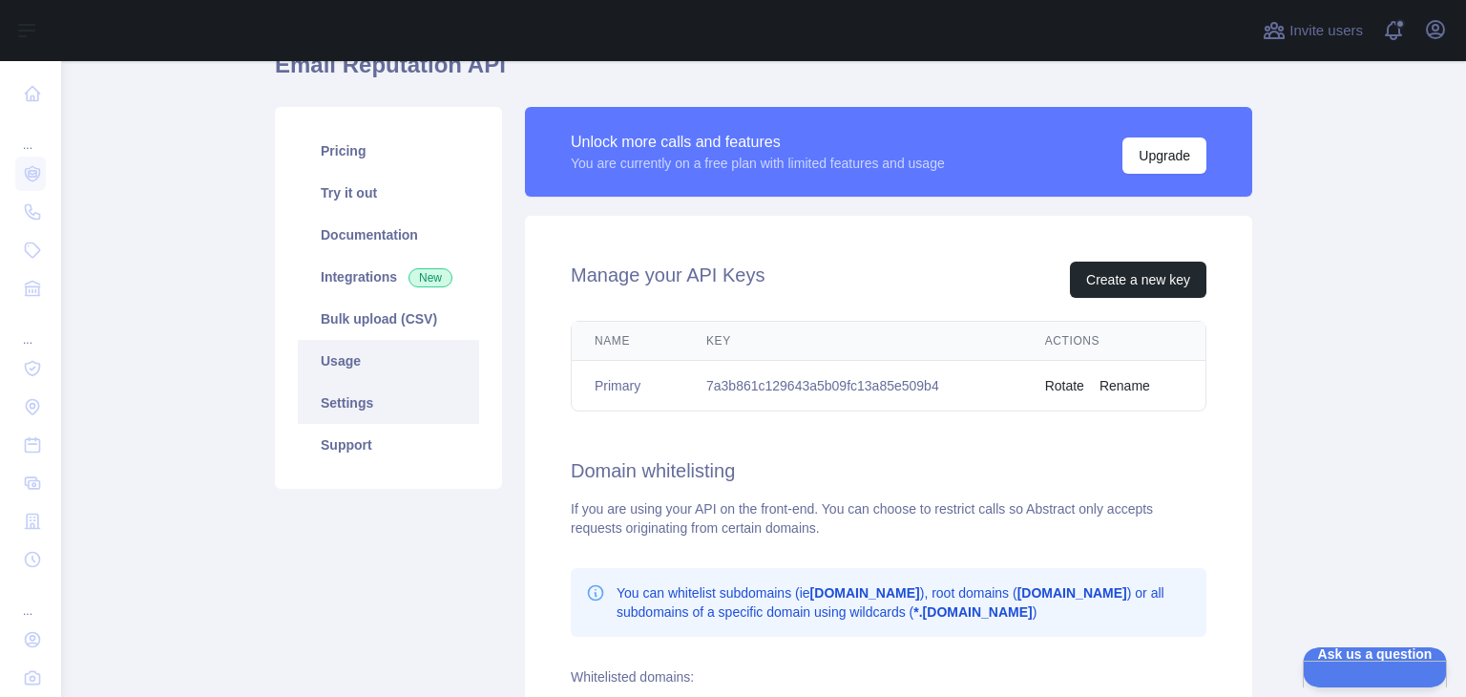
click at [353, 358] on link "Usage" at bounding box center [388, 361] width 181 height 42
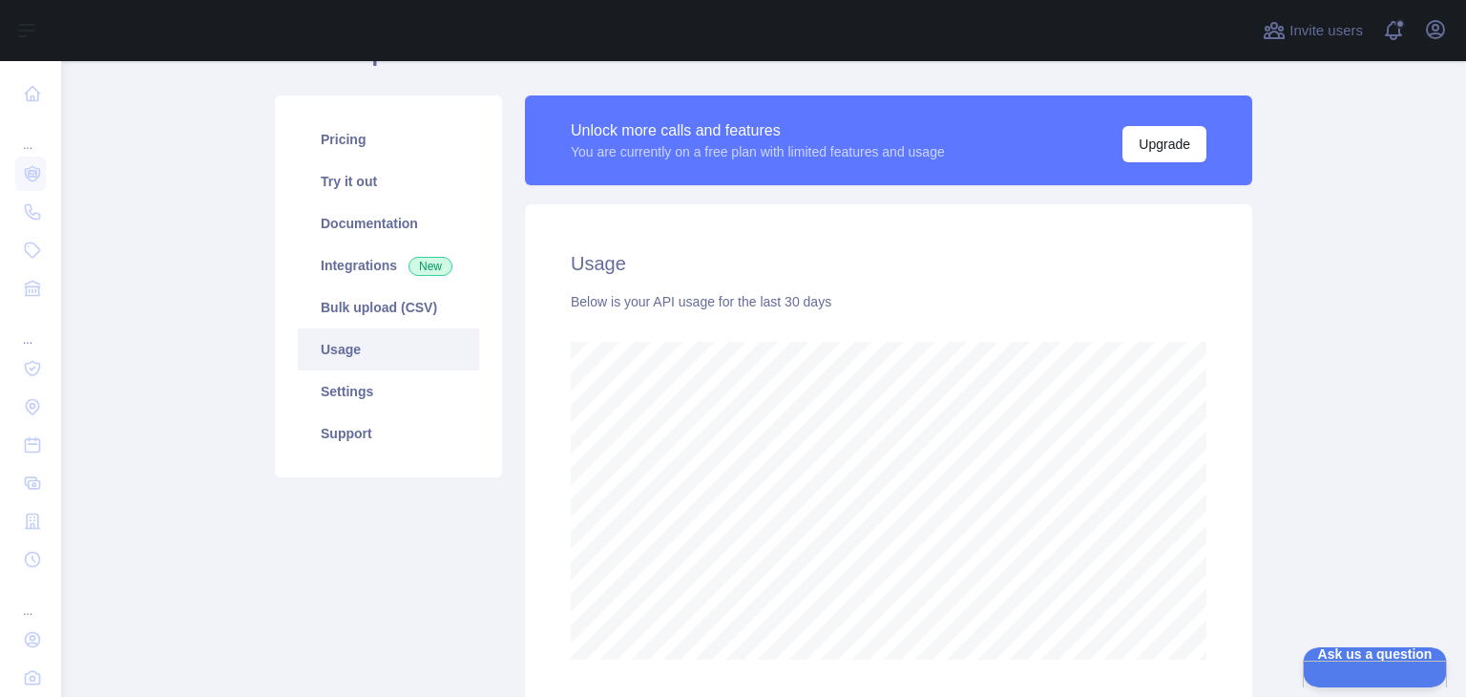
scroll to position [65, 0]
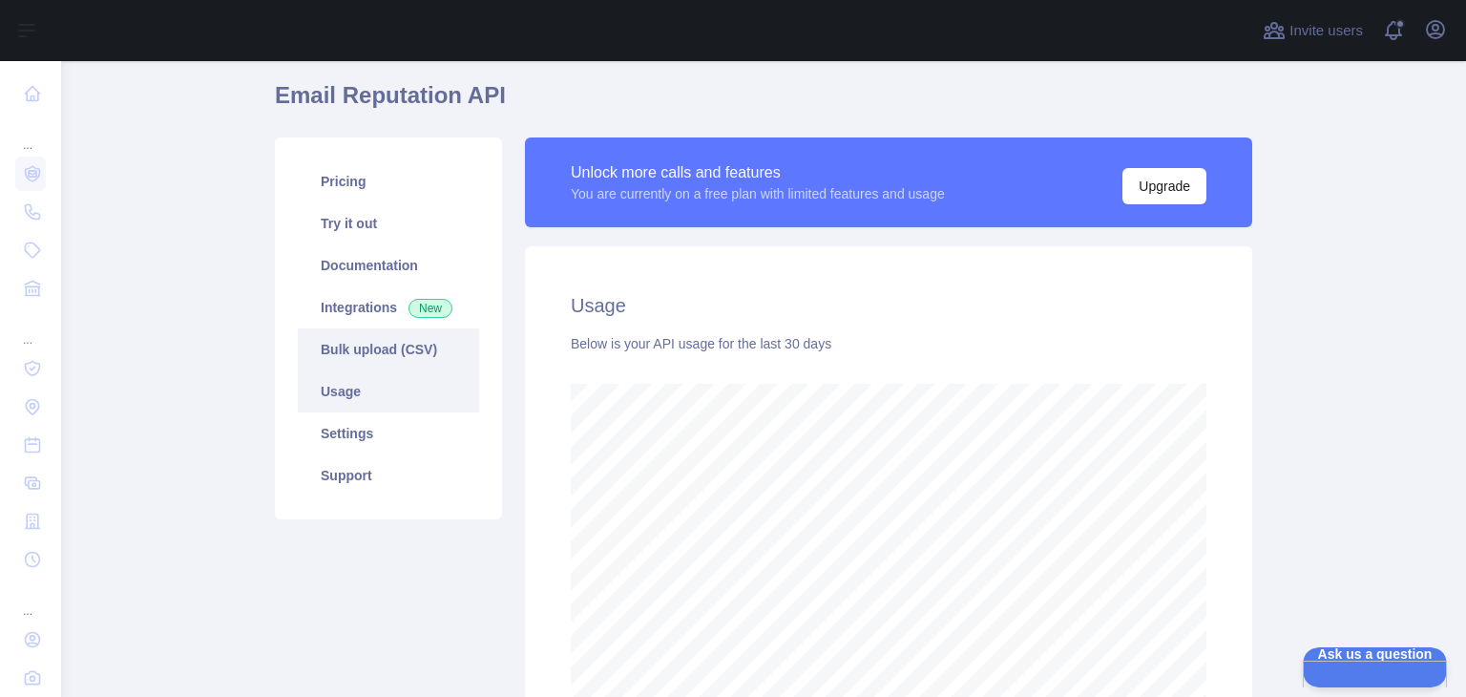
click at [392, 342] on link "Bulk upload (CSV)" at bounding box center [388, 349] width 181 height 42
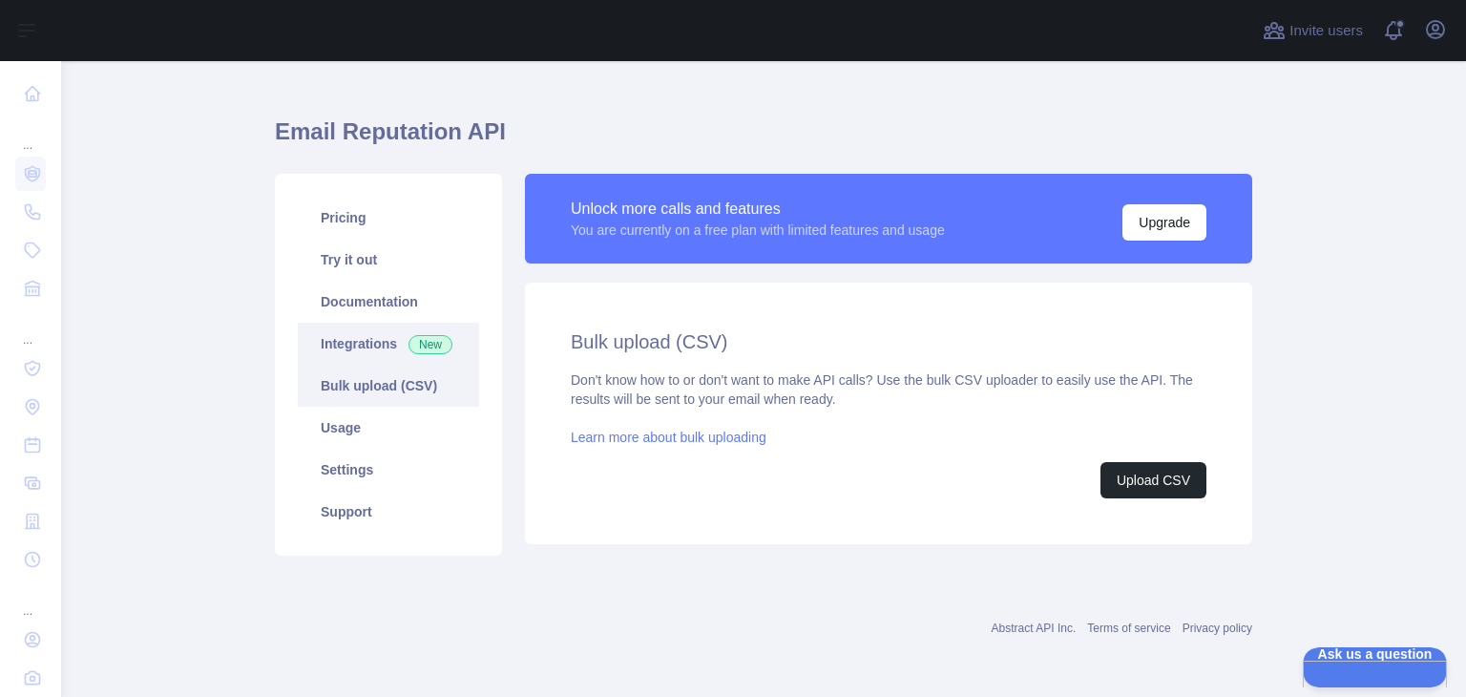
click at [371, 342] on link "Integrations New" at bounding box center [388, 344] width 181 height 42
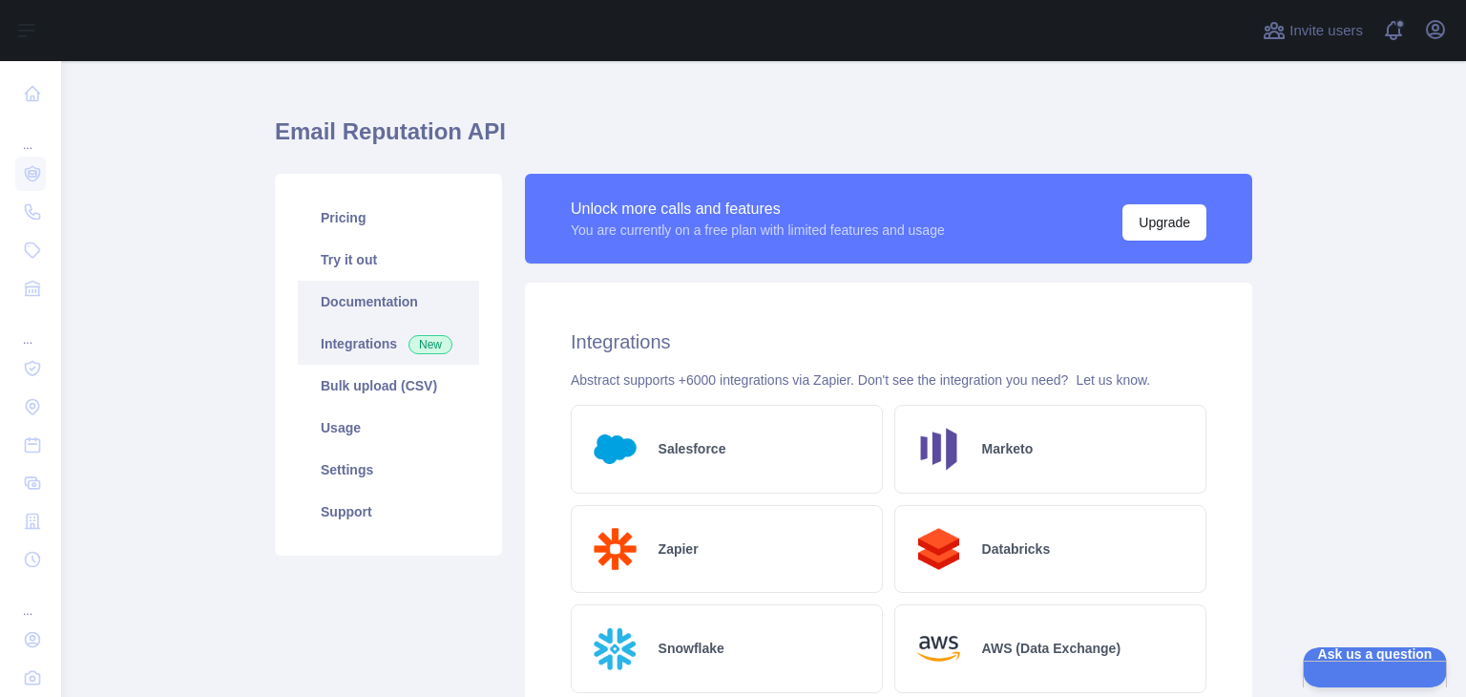
click at [367, 290] on link "Documentation" at bounding box center [388, 302] width 181 height 42
click at [1431, 35] on icon "button" at bounding box center [1435, 29] width 17 height 17
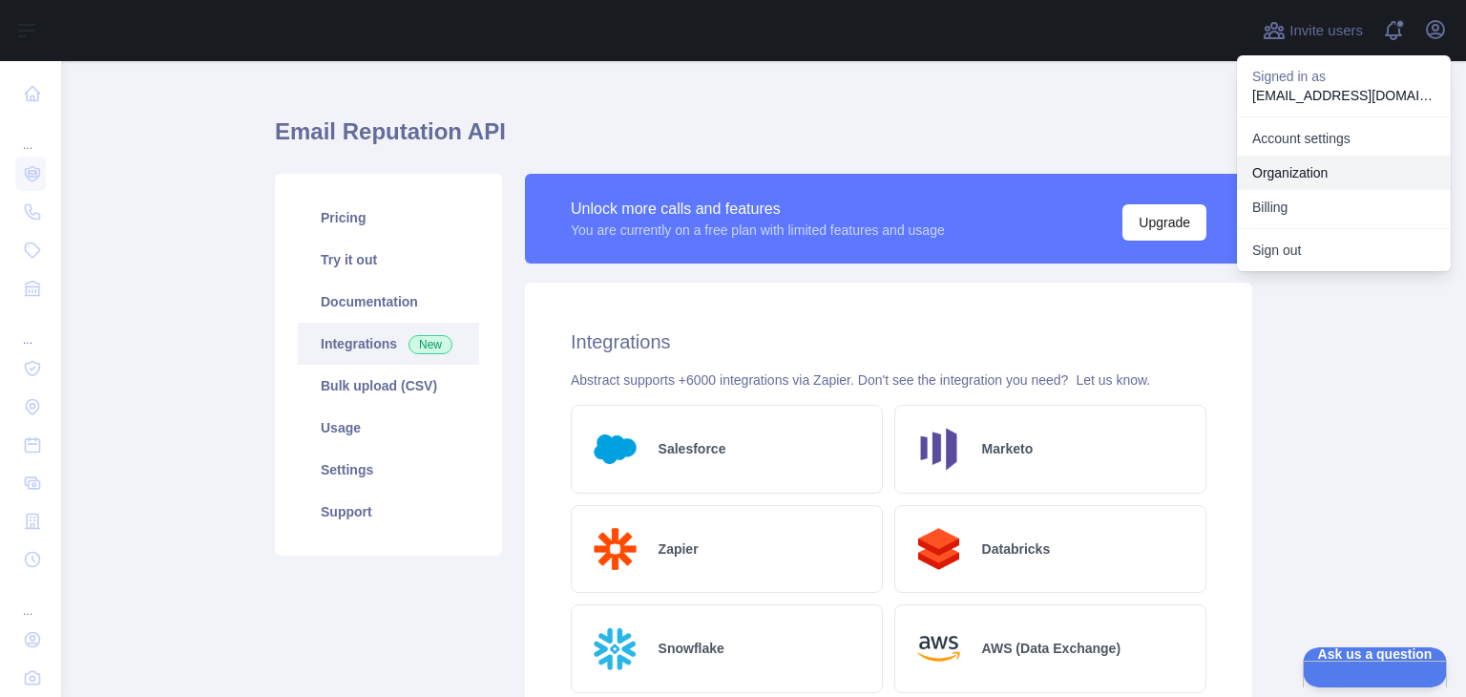
click at [1309, 171] on link "Organization" at bounding box center [1344, 173] width 214 height 34
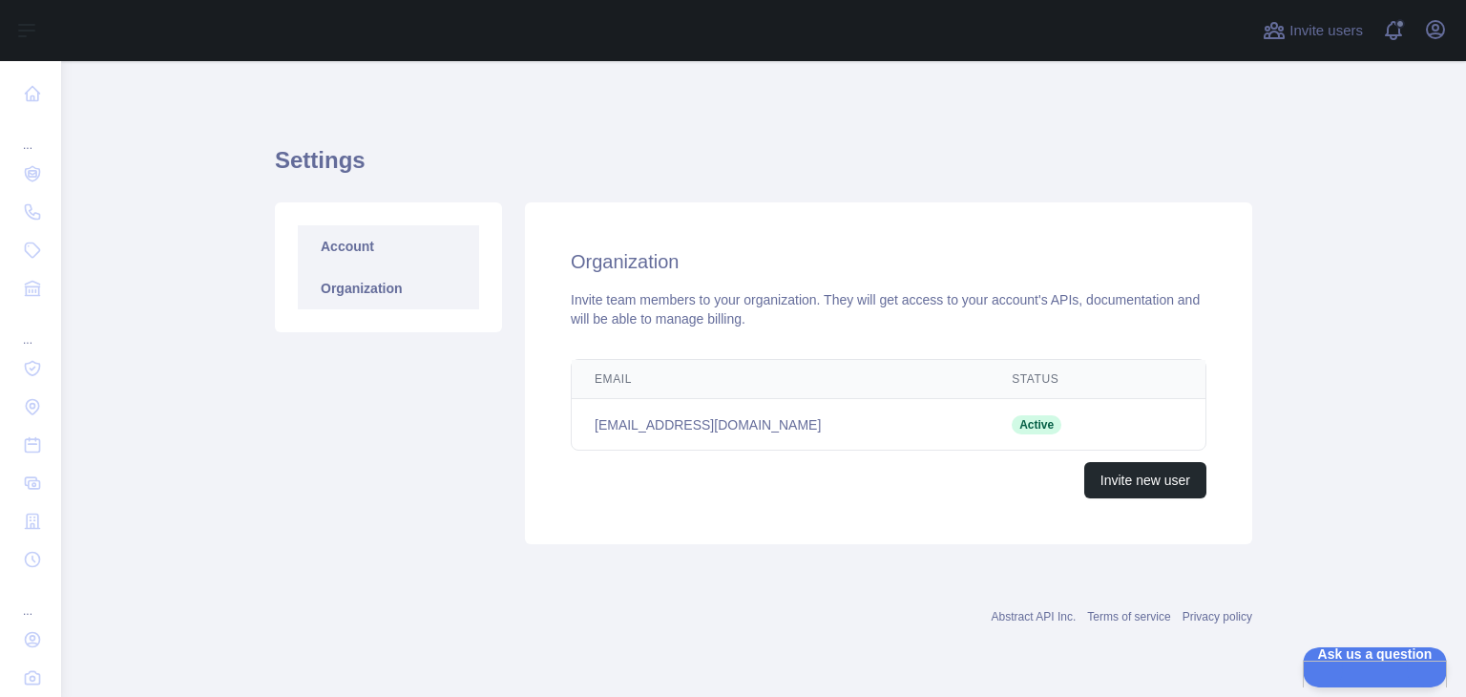
click at [372, 253] on link "Account" at bounding box center [388, 246] width 181 height 42
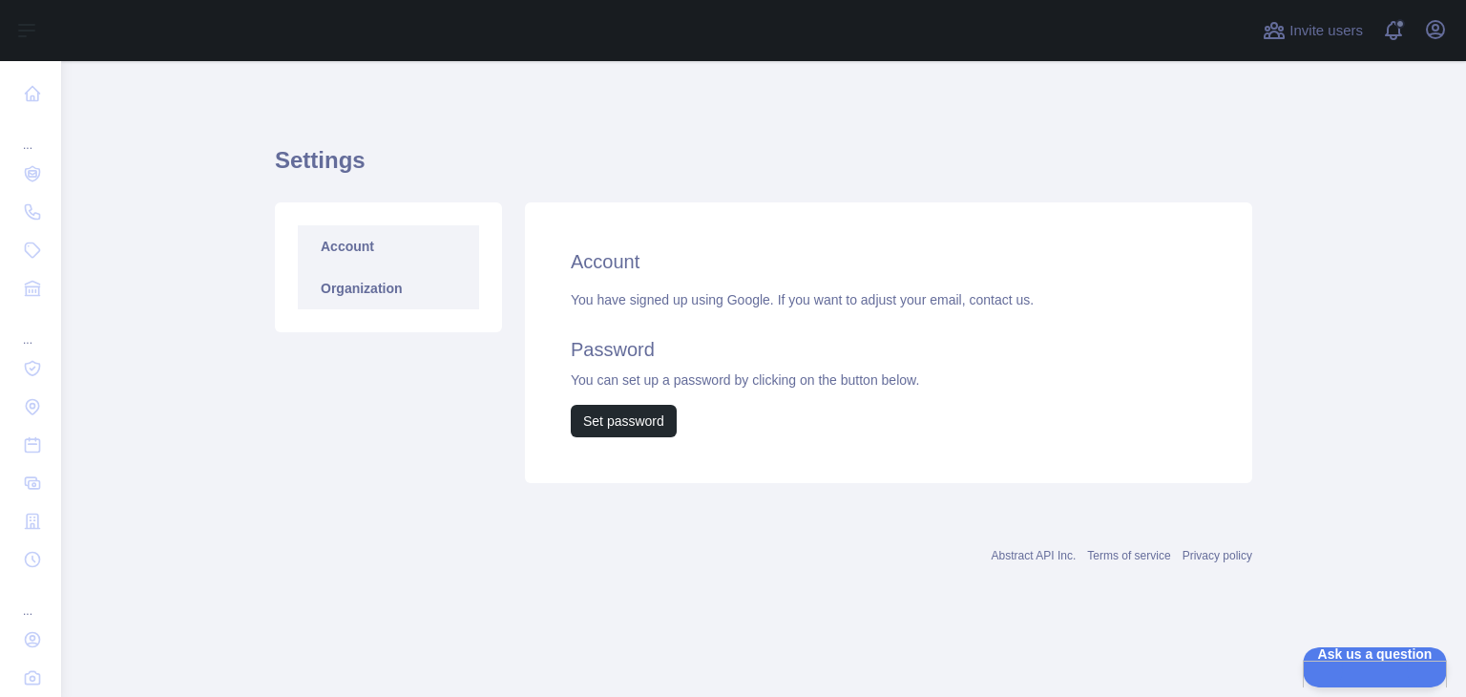
click at [372, 291] on link "Organization" at bounding box center [388, 288] width 181 height 42
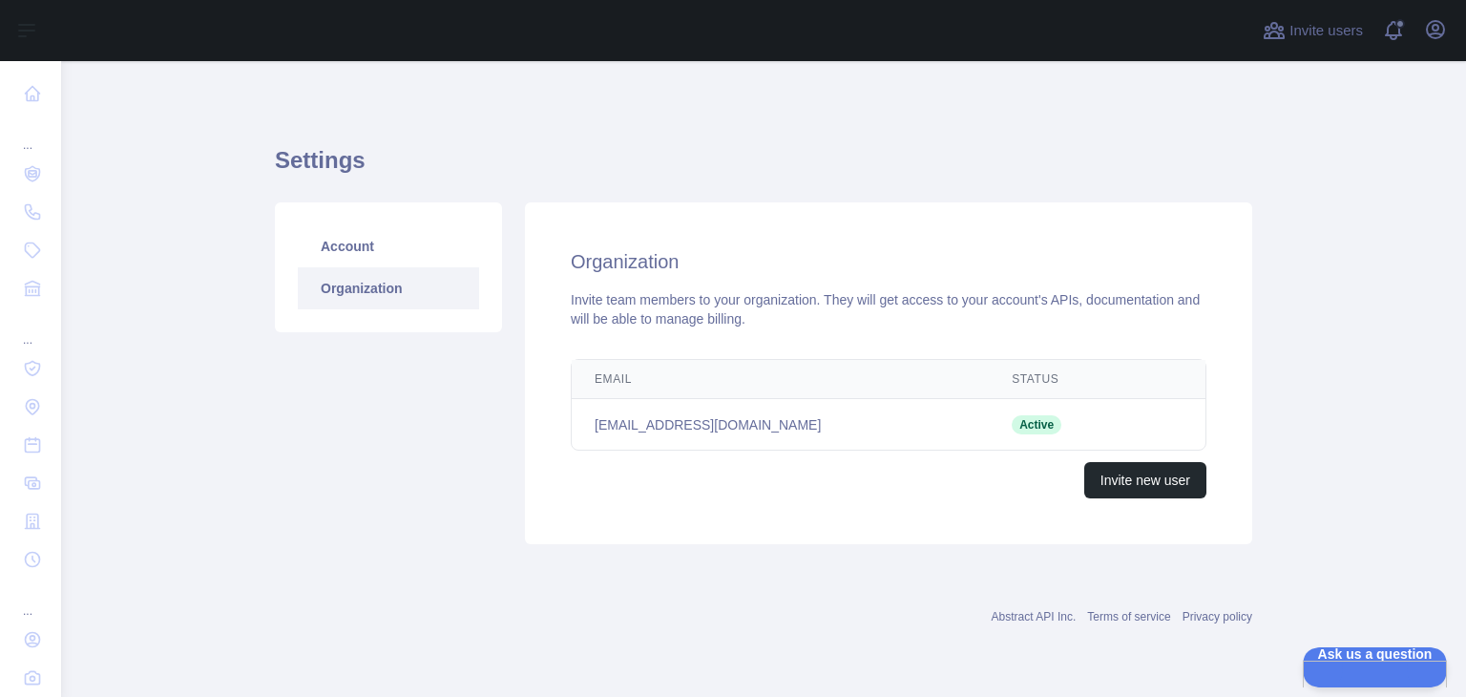
click at [1012, 426] on span "Active" at bounding box center [1037, 424] width 50 height 19
click at [1432, 38] on icon "button" at bounding box center [1435, 29] width 17 height 17
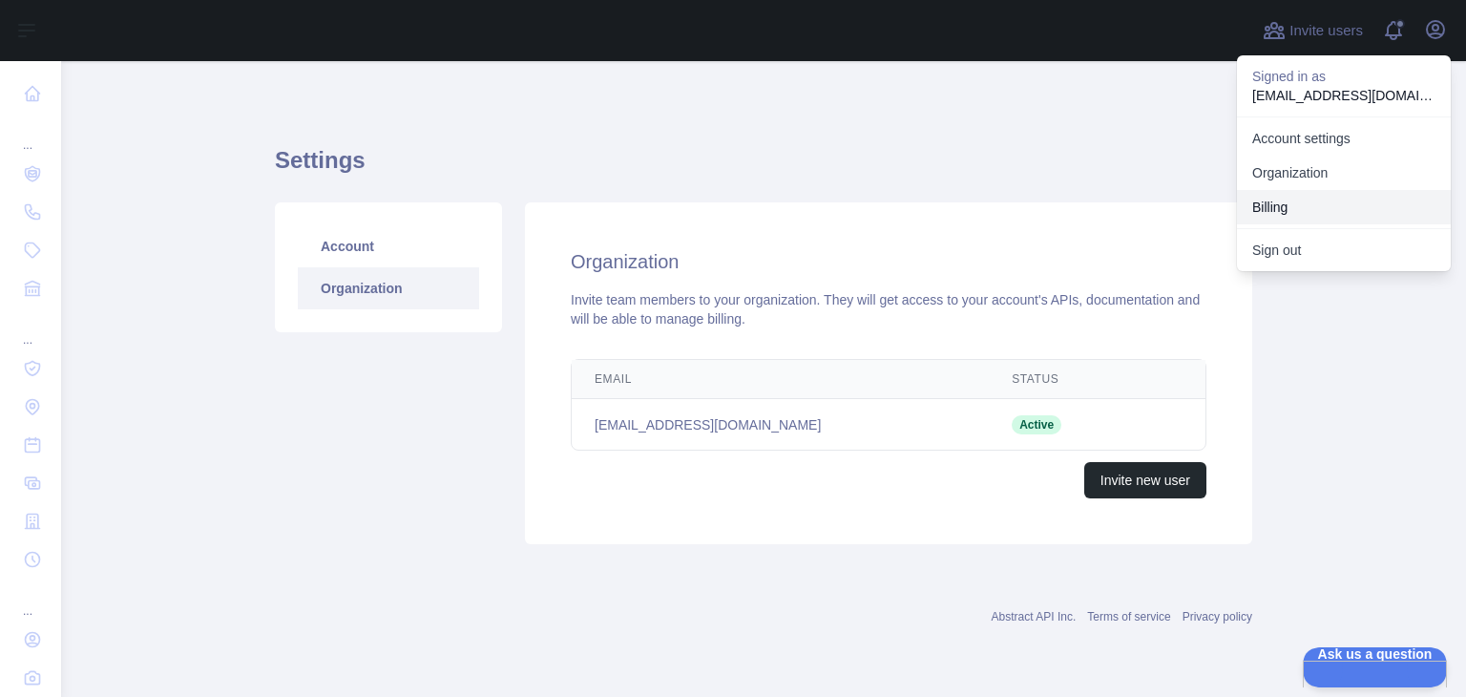
click at [1267, 214] on button "Billing" at bounding box center [1344, 207] width 214 height 34
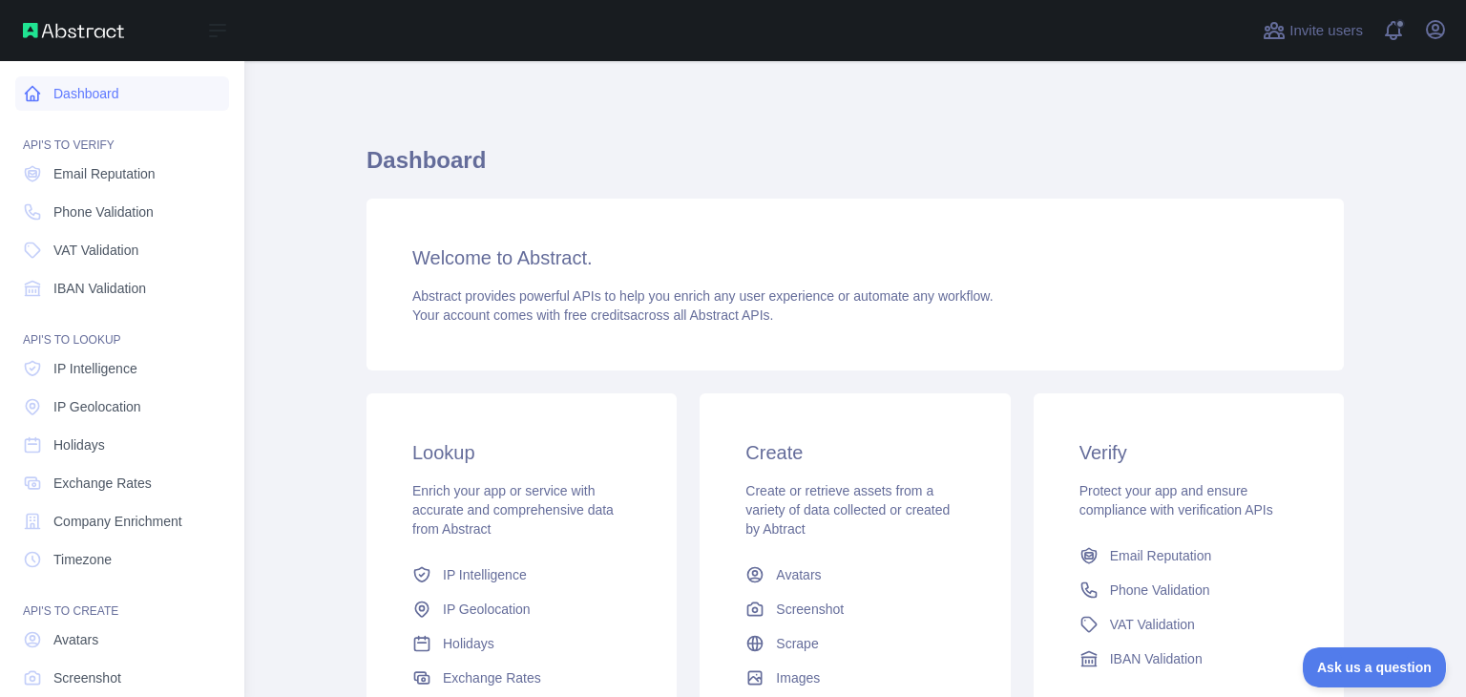
click at [89, 93] on link "Dashboard" at bounding box center [122, 93] width 214 height 34
click at [92, 177] on span "Email Reputation" at bounding box center [104, 173] width 102 height 19
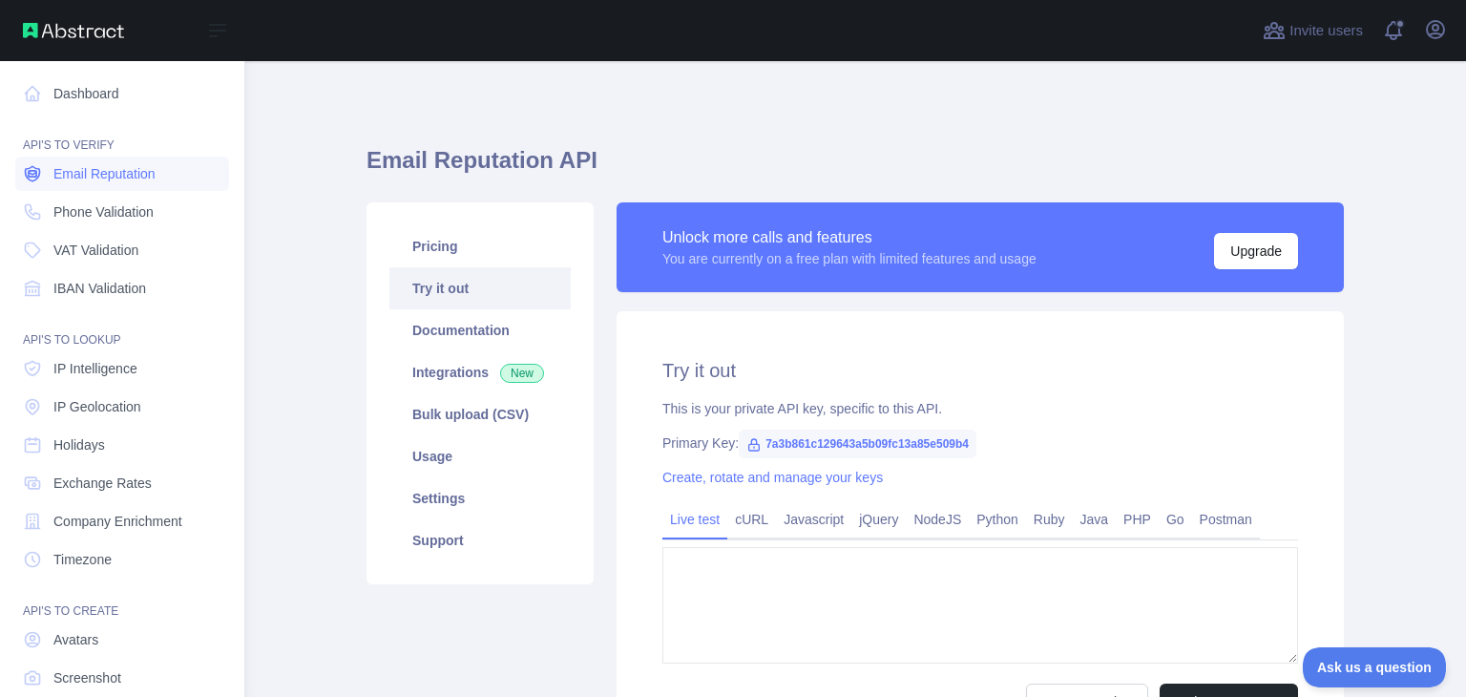
type textarea "**********"
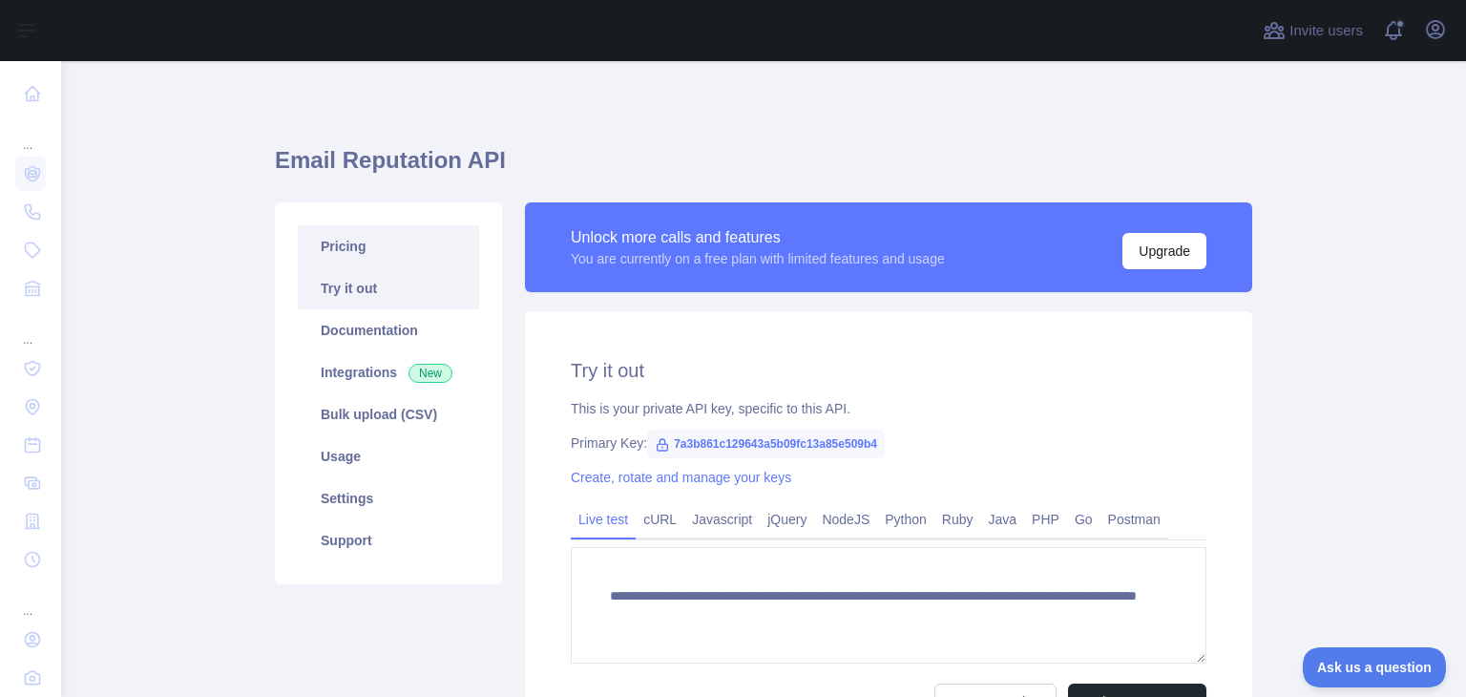
click at [381, 252] on link "Pricing" at bounding box center [388, 246] width 181 height 42
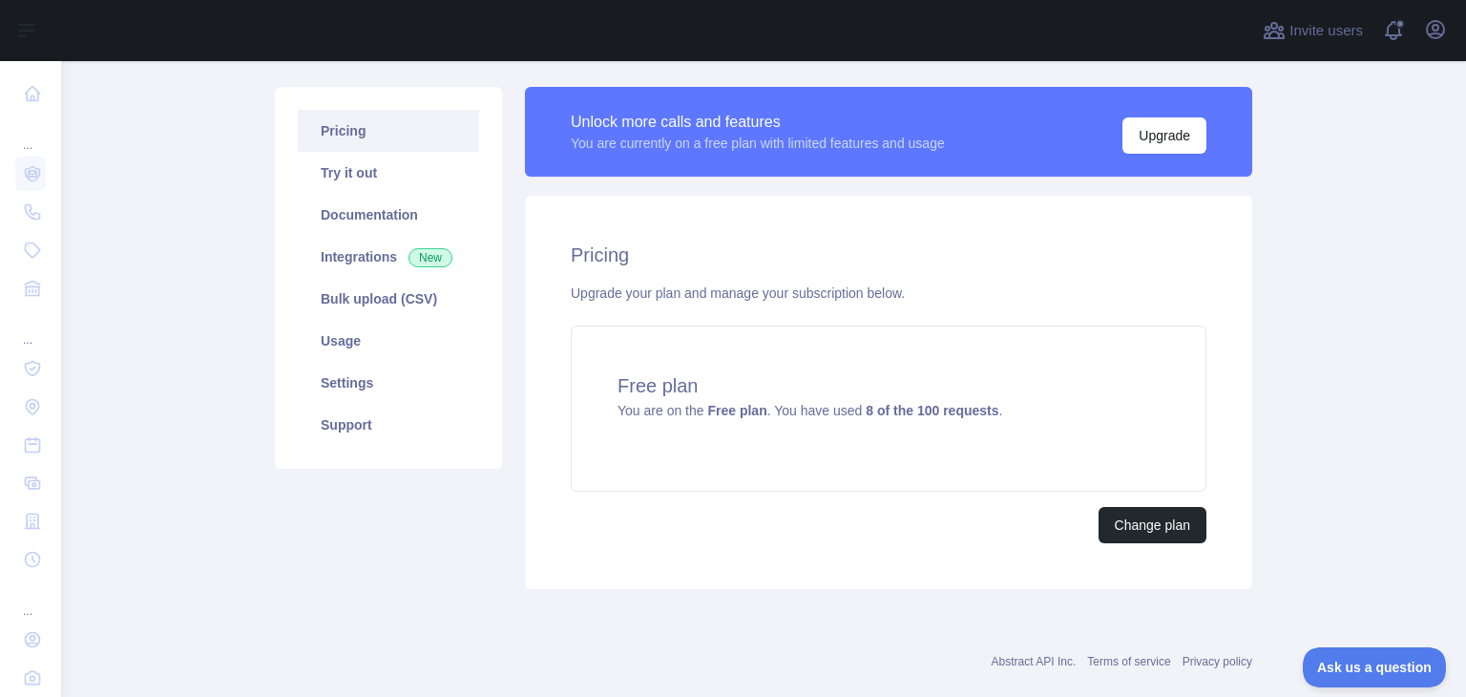
scroll to position [148, 0]
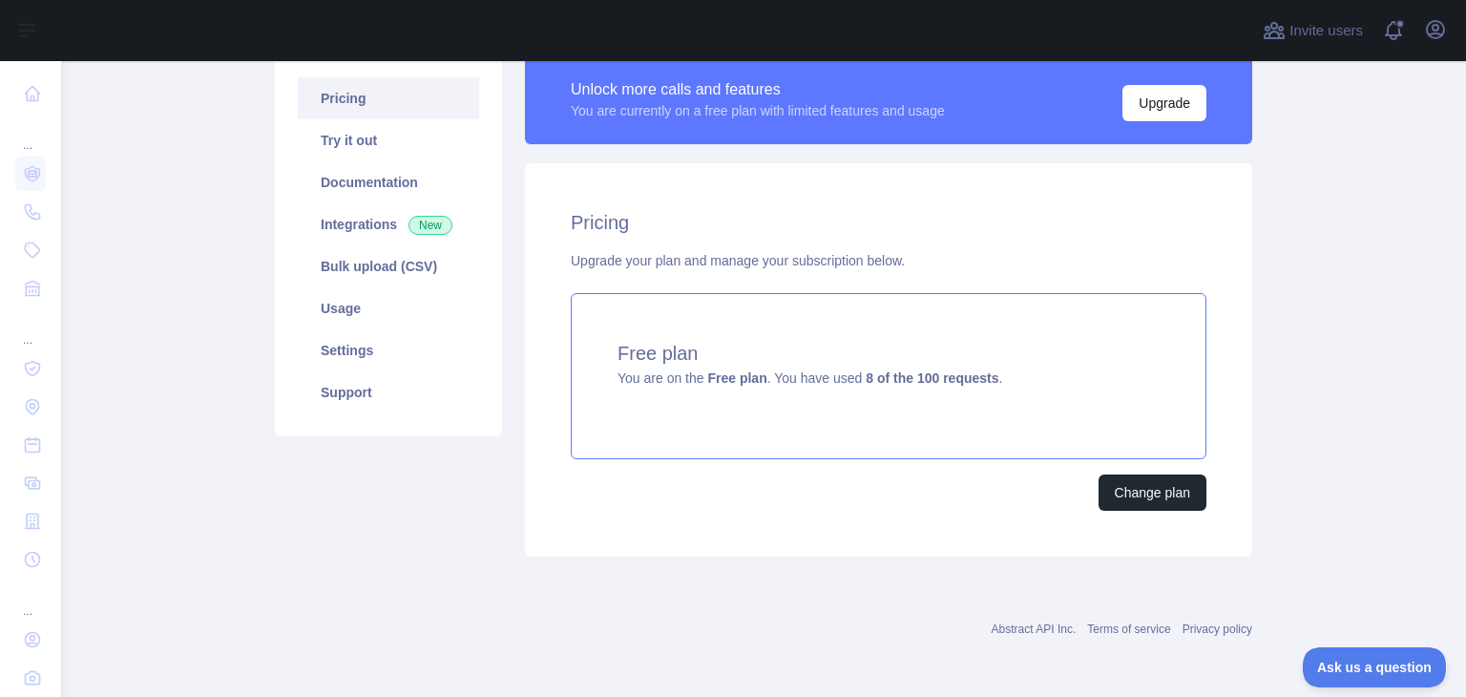
click at [907, 387] on div "Free plan You are on the Free plan . You have used 8 of the 100 requests ." at bounding box center [889, 376] width 636 height 166
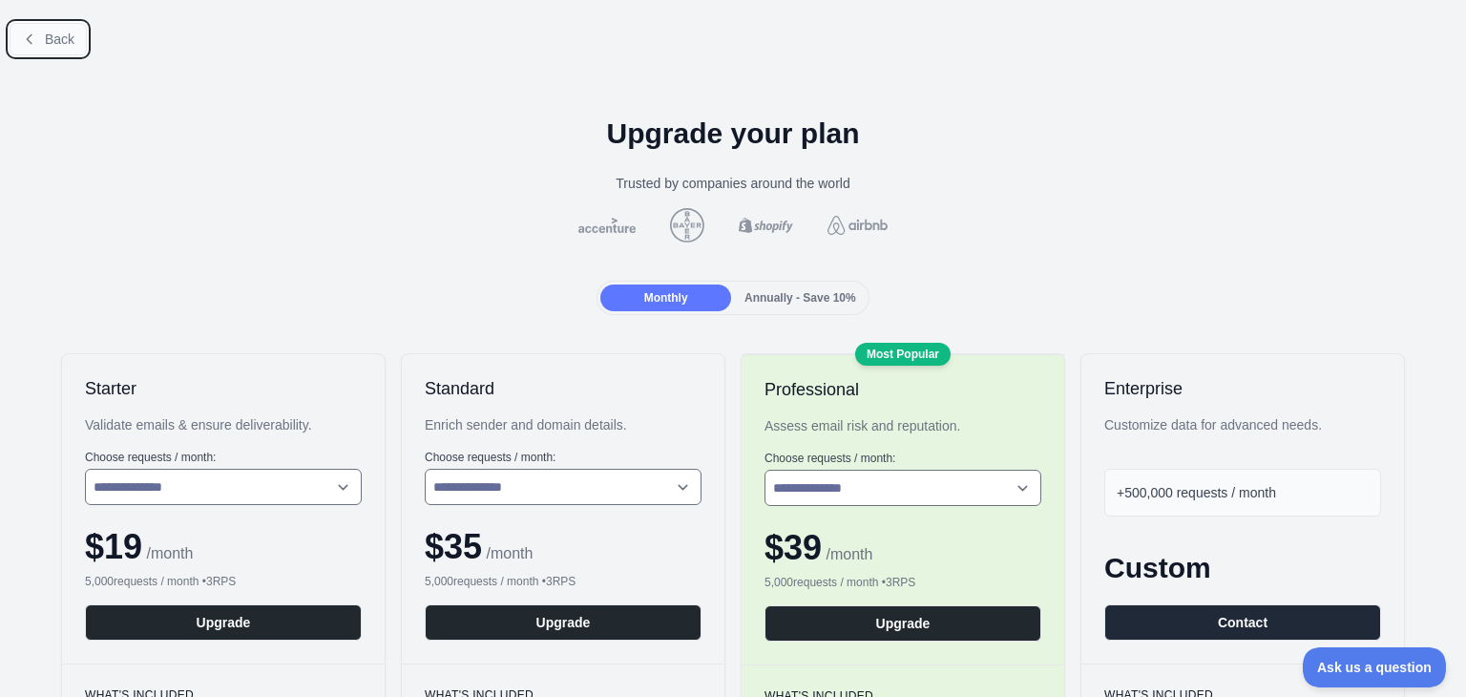
click at [34, 40] on icon at bounding box center [29, 38] width 15 height 15
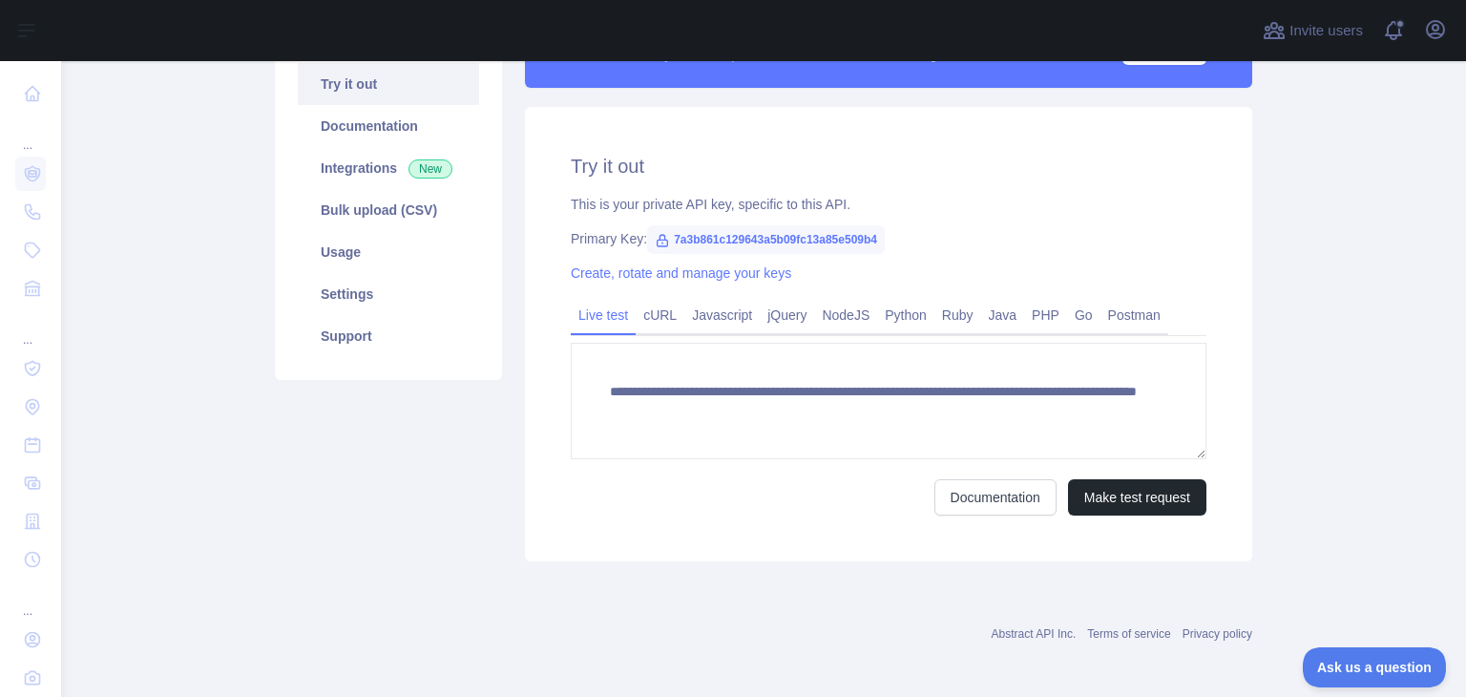
scroll to position [209, 0]
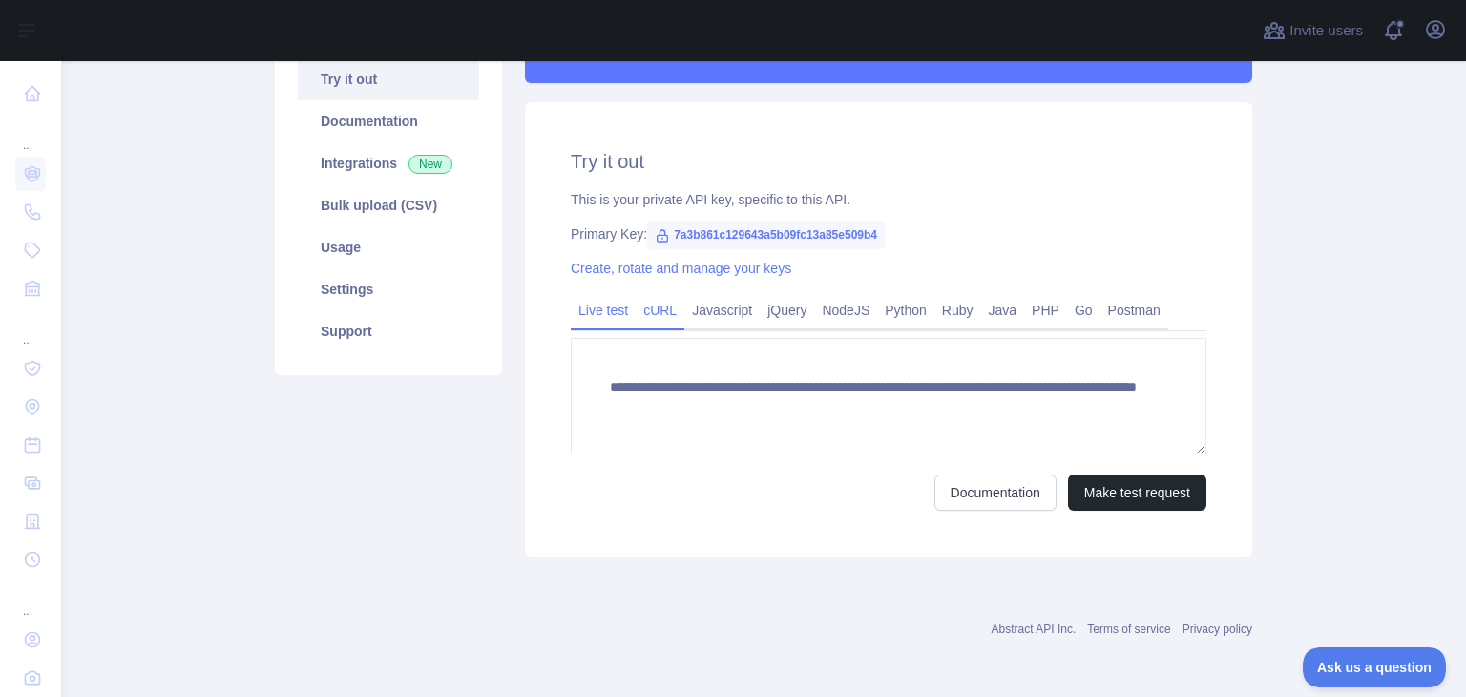
click at [657, 321] on link "cURL" at bounding box center [660, 310] width 49 height 31
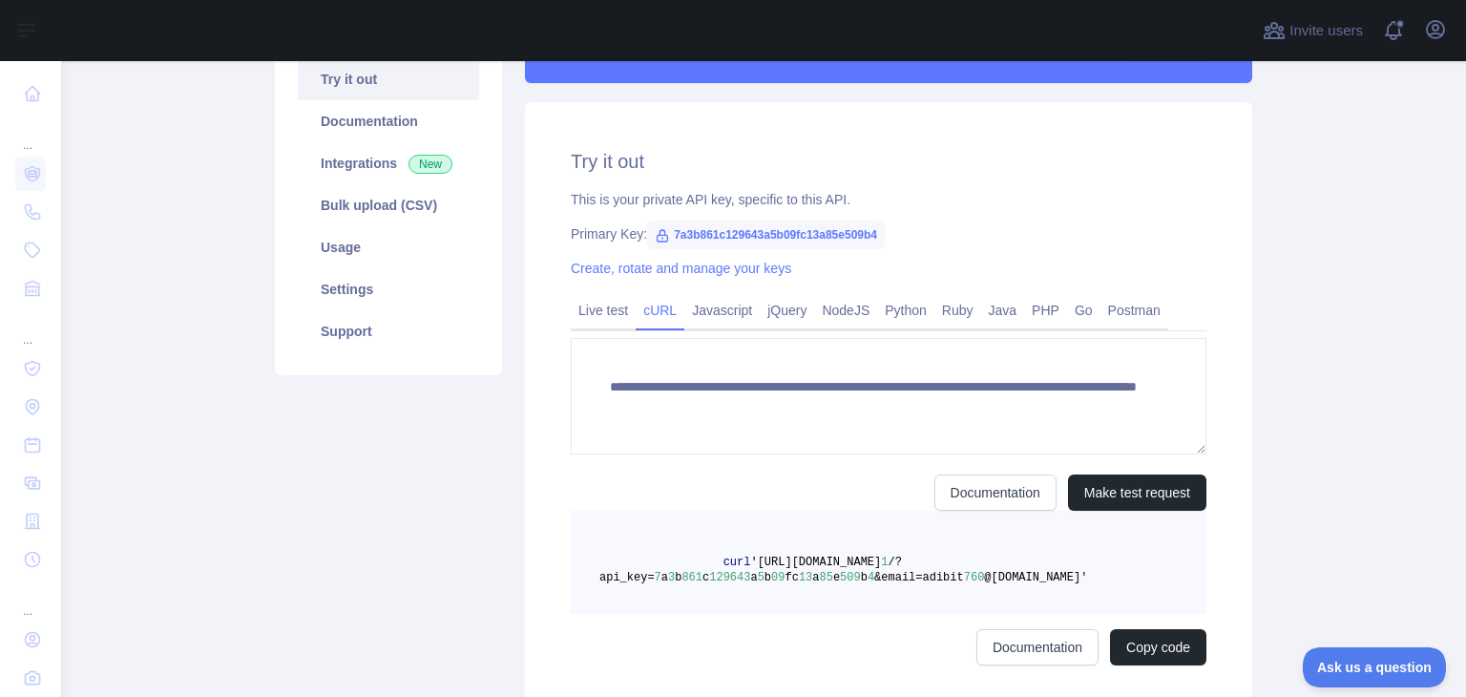
scroll to position [192, 0]
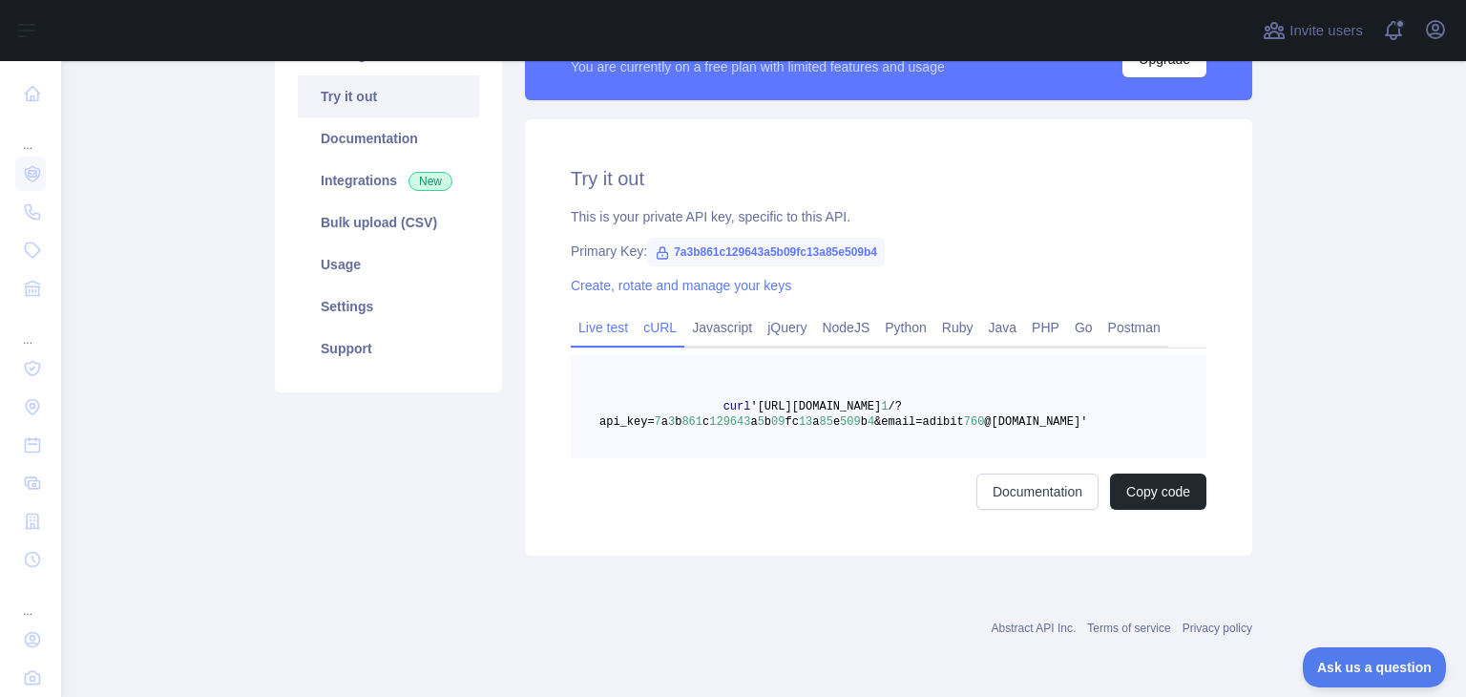
click at [596, 338] on link "Live test" at bounding box center [603, 327] width 65 height 31
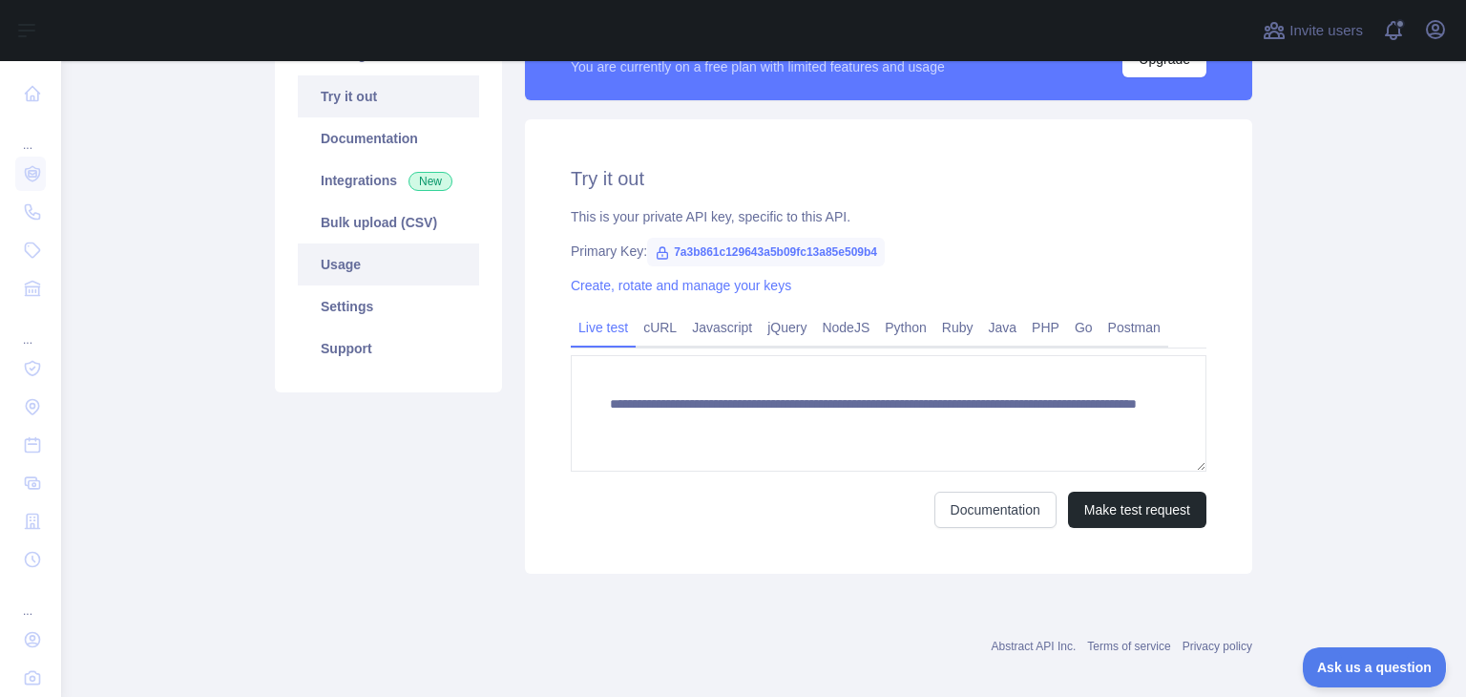
click at [338, 279] on link "Usage" at bounding box center [388, 264] width 181 height 42
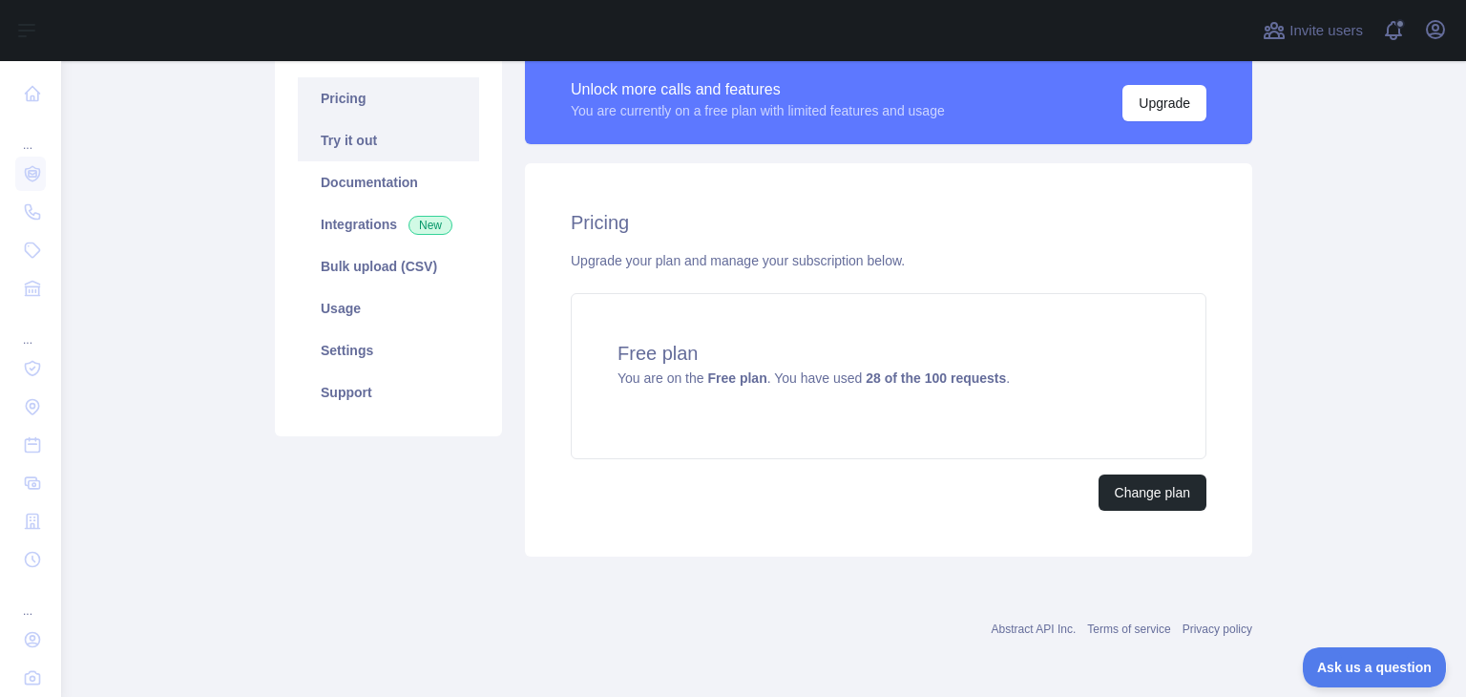
click at [361, 140] on link "Try it out" at bounding box center [388, 140] width 181 height 42
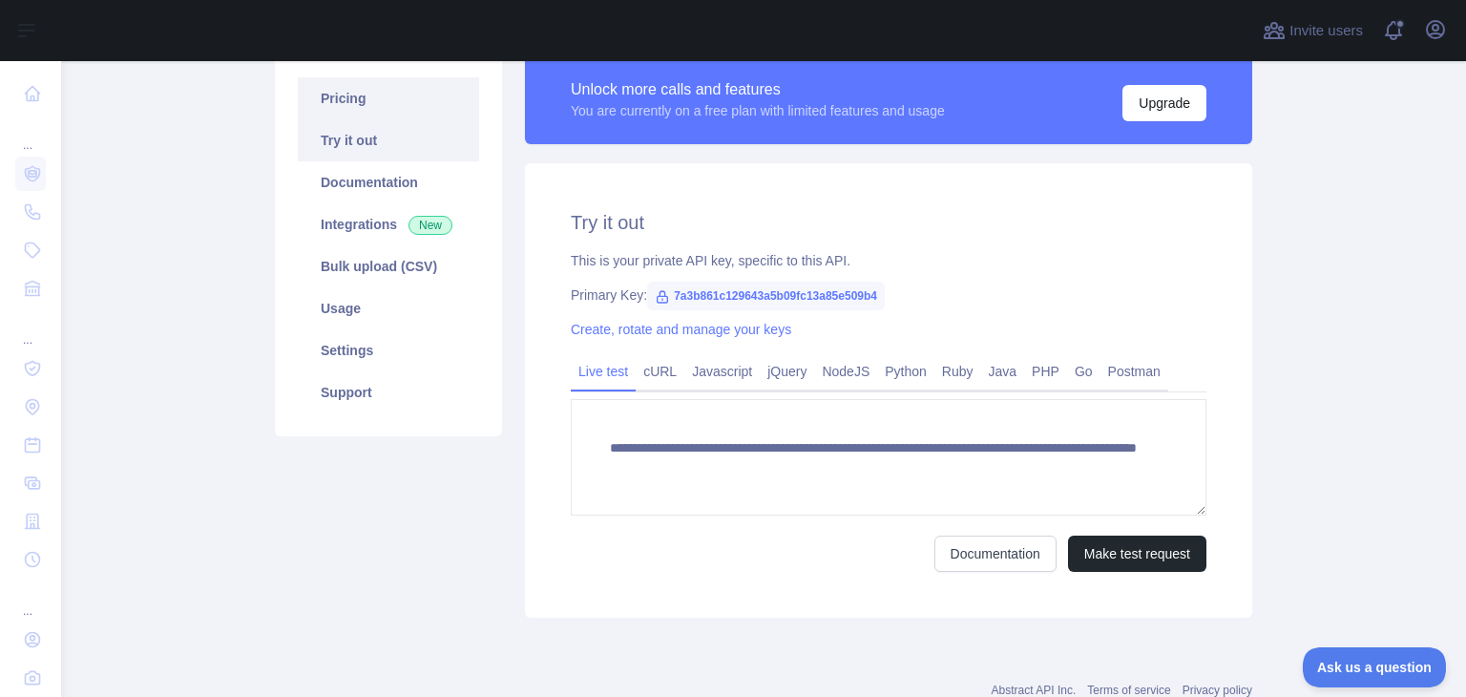
click at [347, 100] on link "Pricing" at bounding box center [388, 98] width 181 height 42
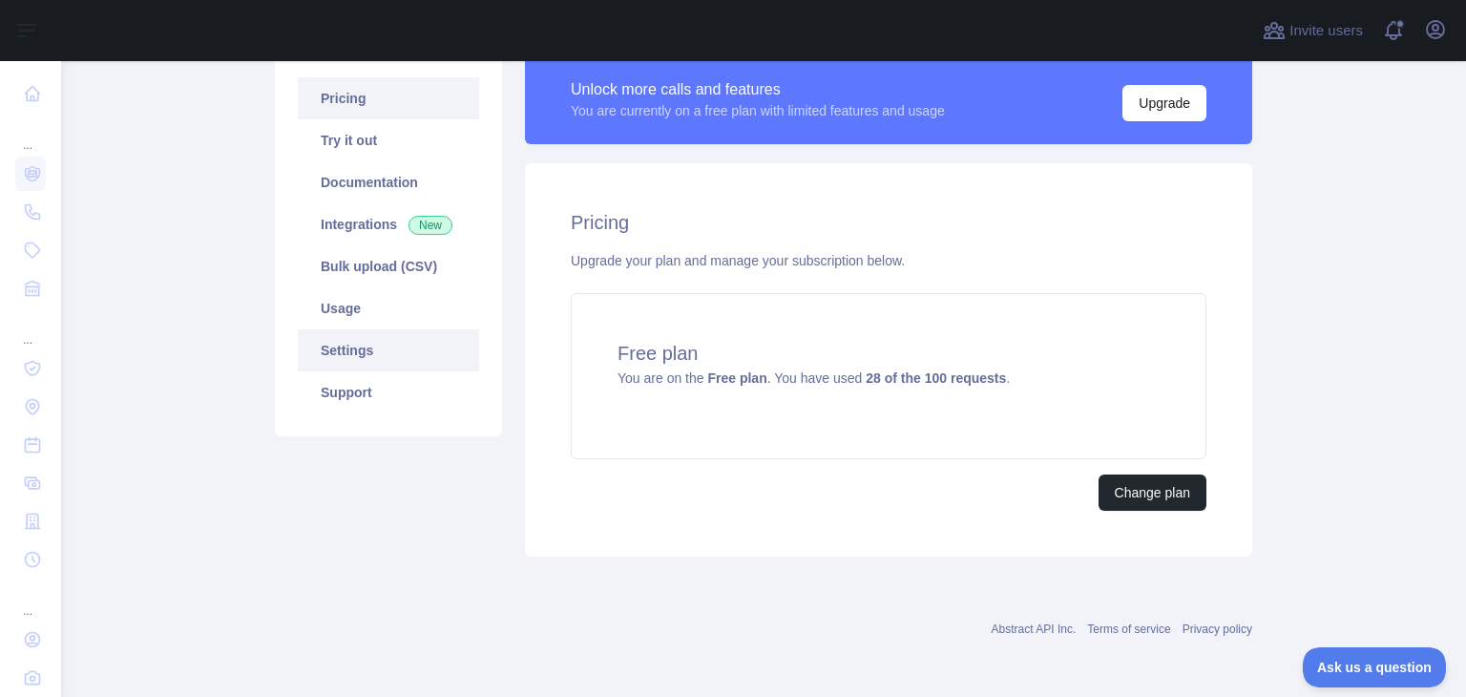
click at [380, 346] on link "Settings" at bounding box center [388, 350] width 181 height 42
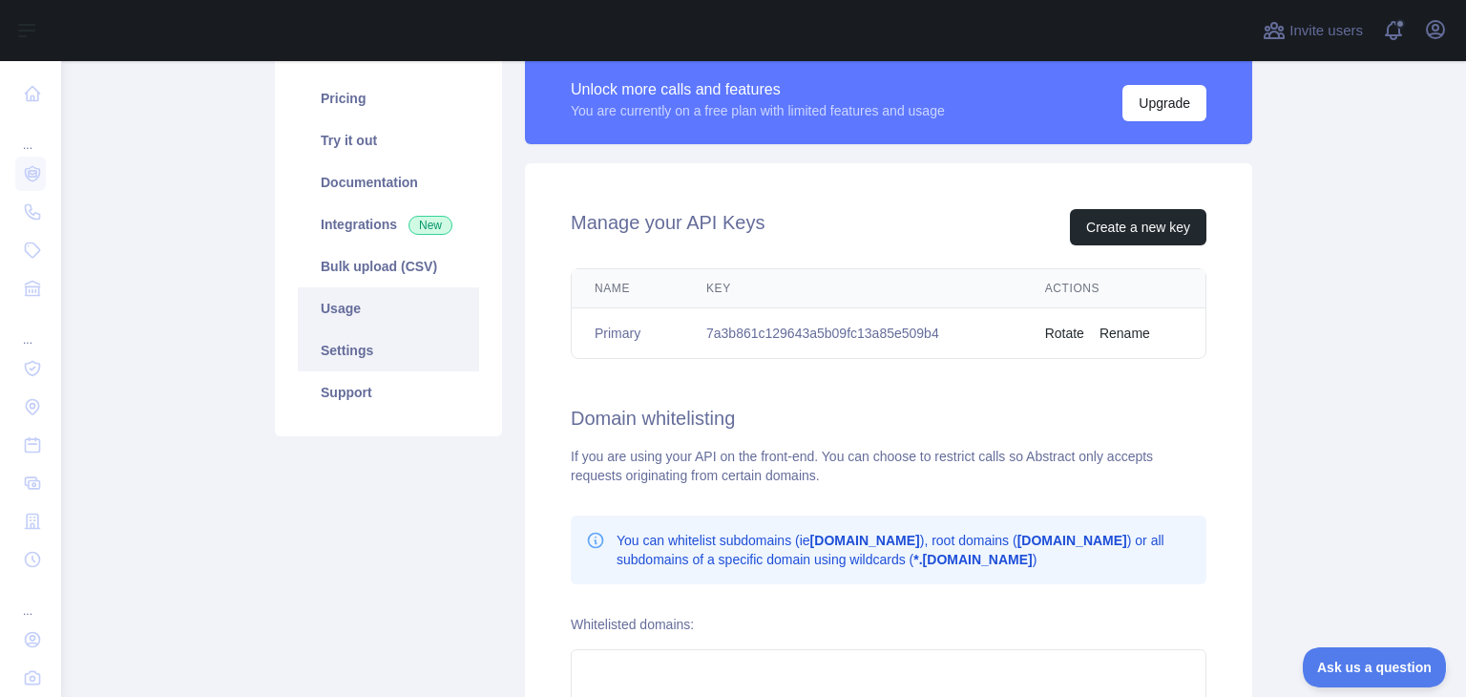
click at [366, 311] on link "Usage" at bounding box center [388, 308] width 181 height 42
